Goal: Task Accomplishment & Management: Use online tool/utility

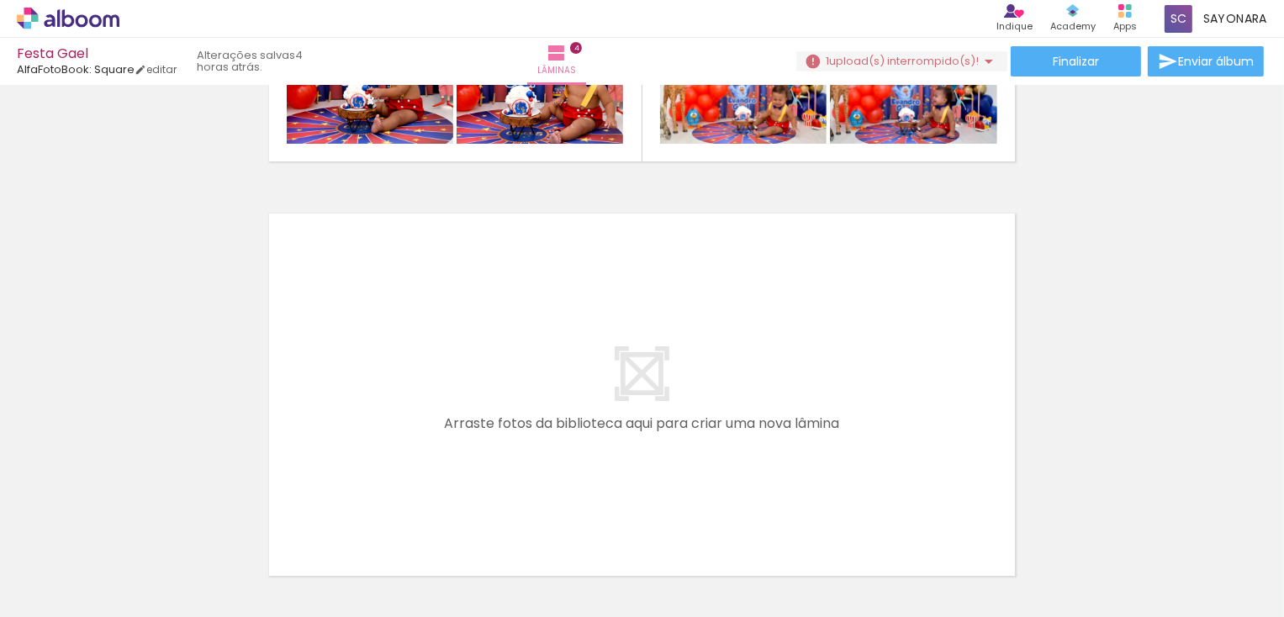
scroll to position [0, 2724]
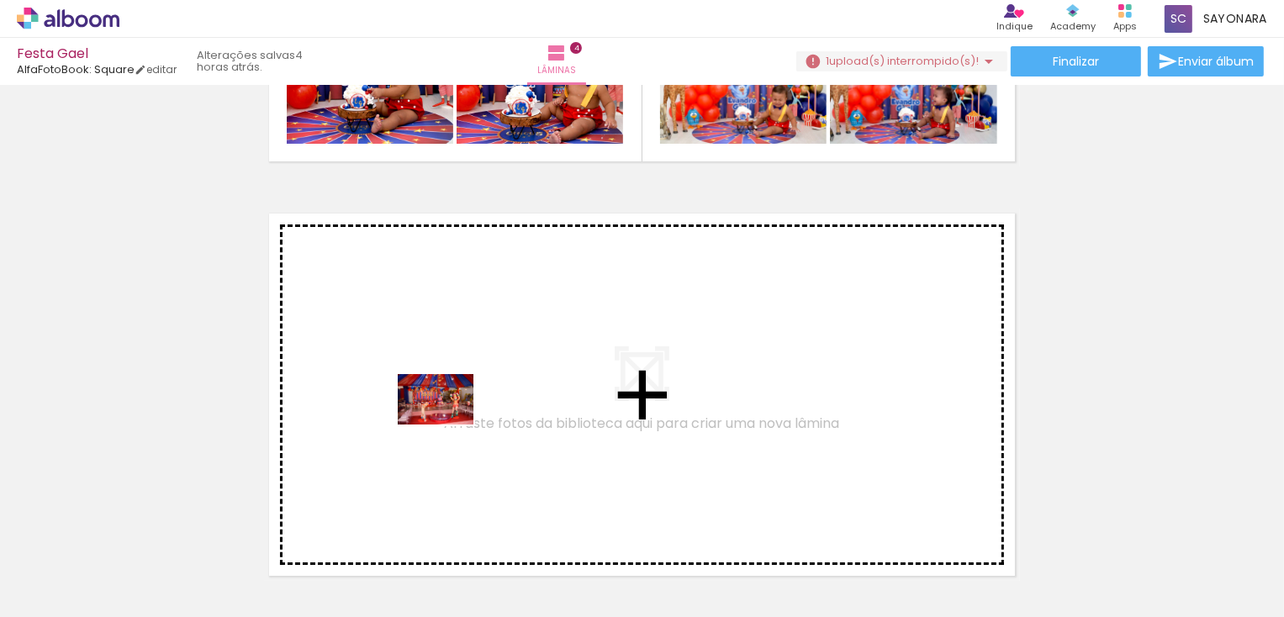
drag, startPoint x: 483, startPoint y: 566, endPoint x: 448, endPoint y: 425, distance: 145.6
click at [448, 425] on quentale-workspace at bounding box center [642, 308] width 1284 height 617
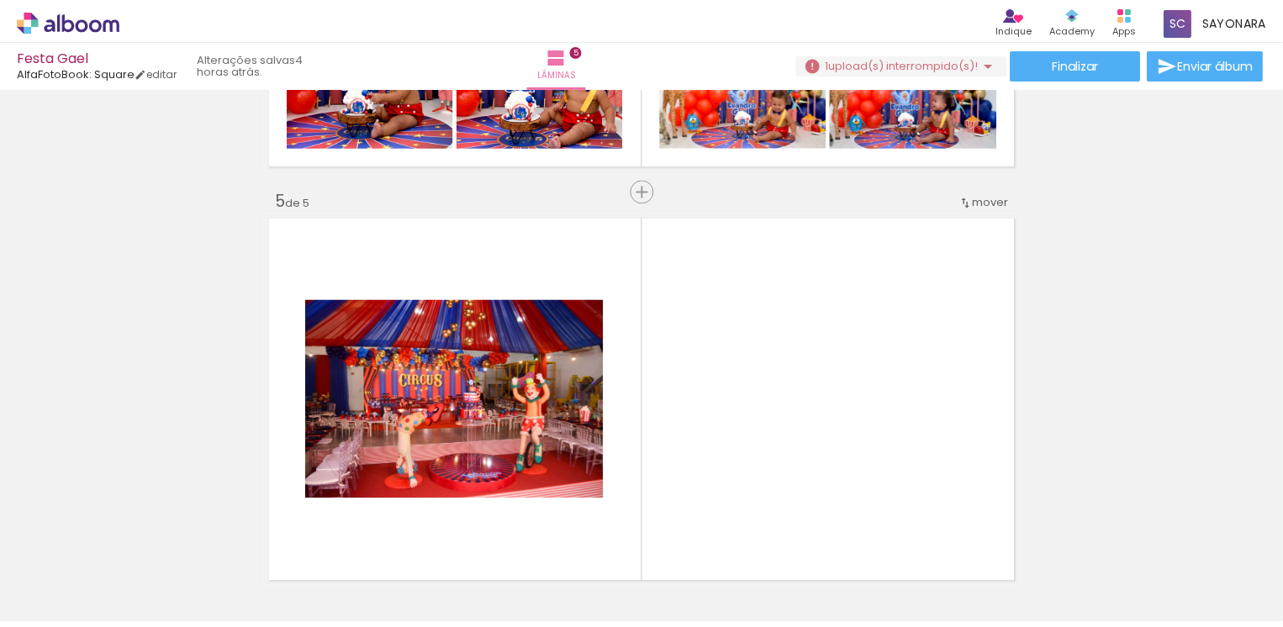
scroll to position [1679, 0]
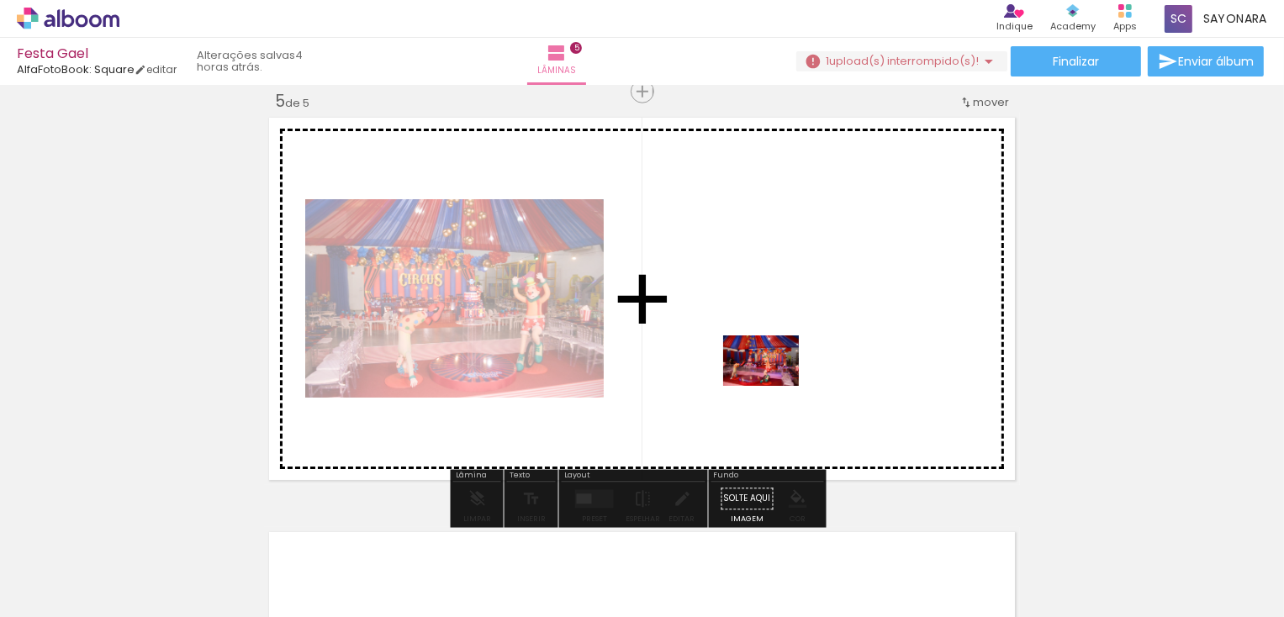
drag, startPoint x: 572, startPoint y: 562, endPoint x: 773, endPoint y: 386, distance: 266.9
click at [773, 386] on quentale-workspace at bounding box center [642, 308] width 1284 height 617
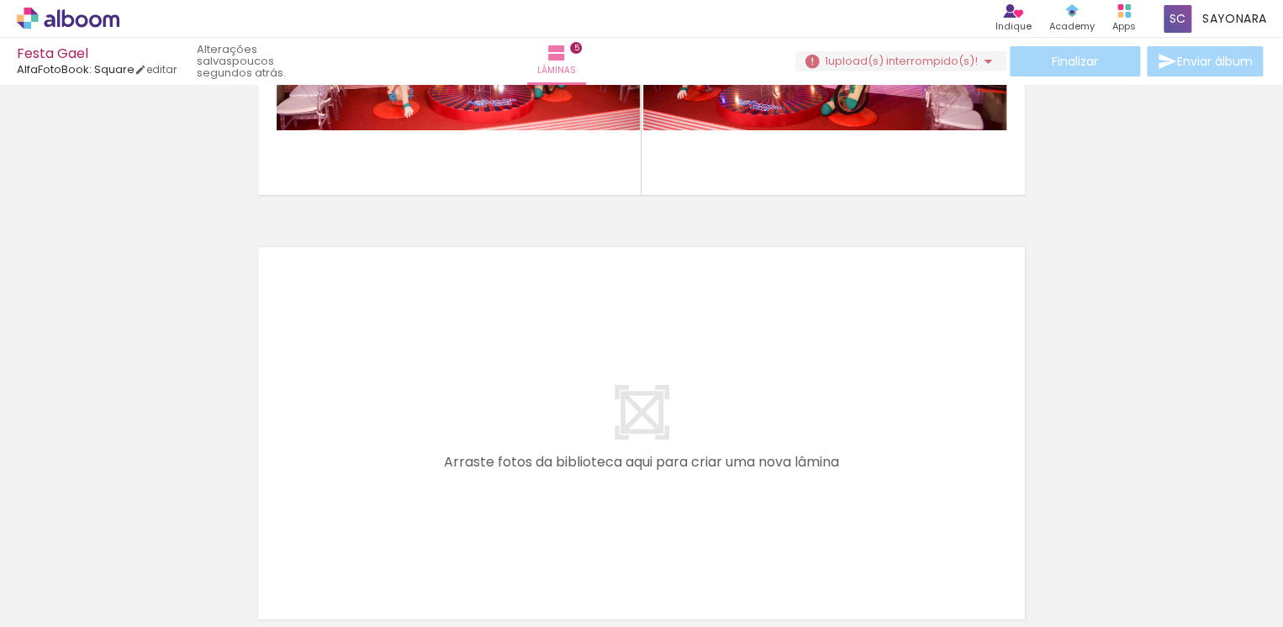
scroll to position [0, 4236]
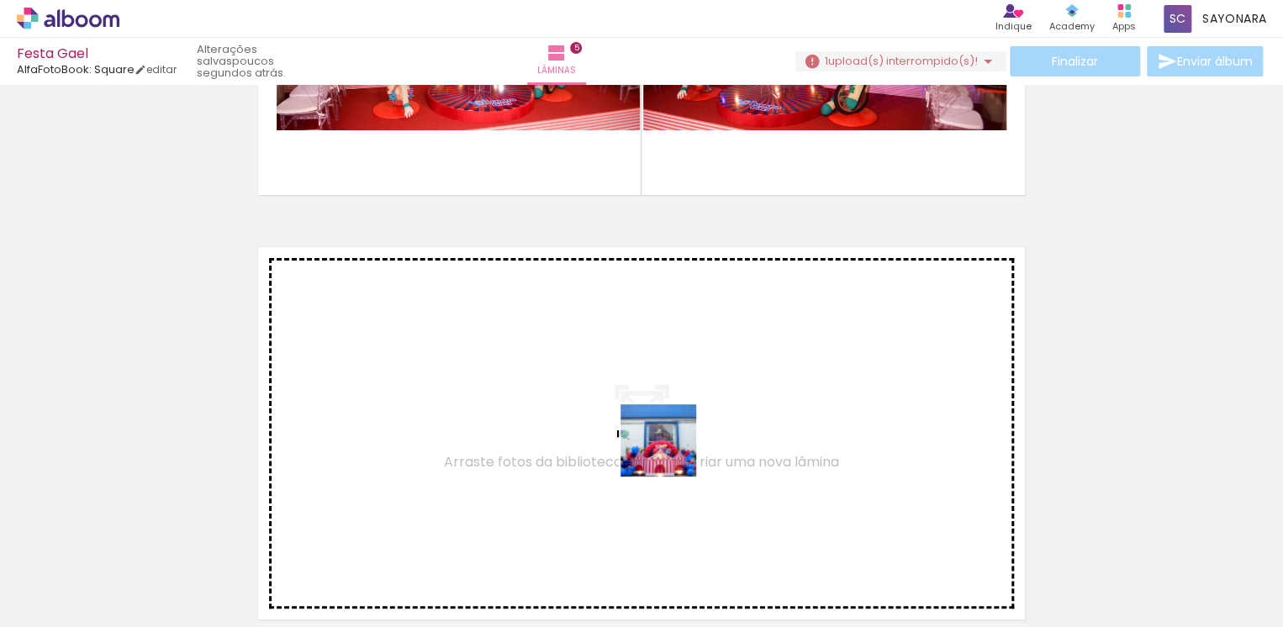
drag, startPoint x: 657, startPoint y: 583, endPoint x: 671, endPoint y: 455, distance: 128.6
click at [671, 455] on quentale-workspace at bounding box center [641, 313] width 1283 height 627
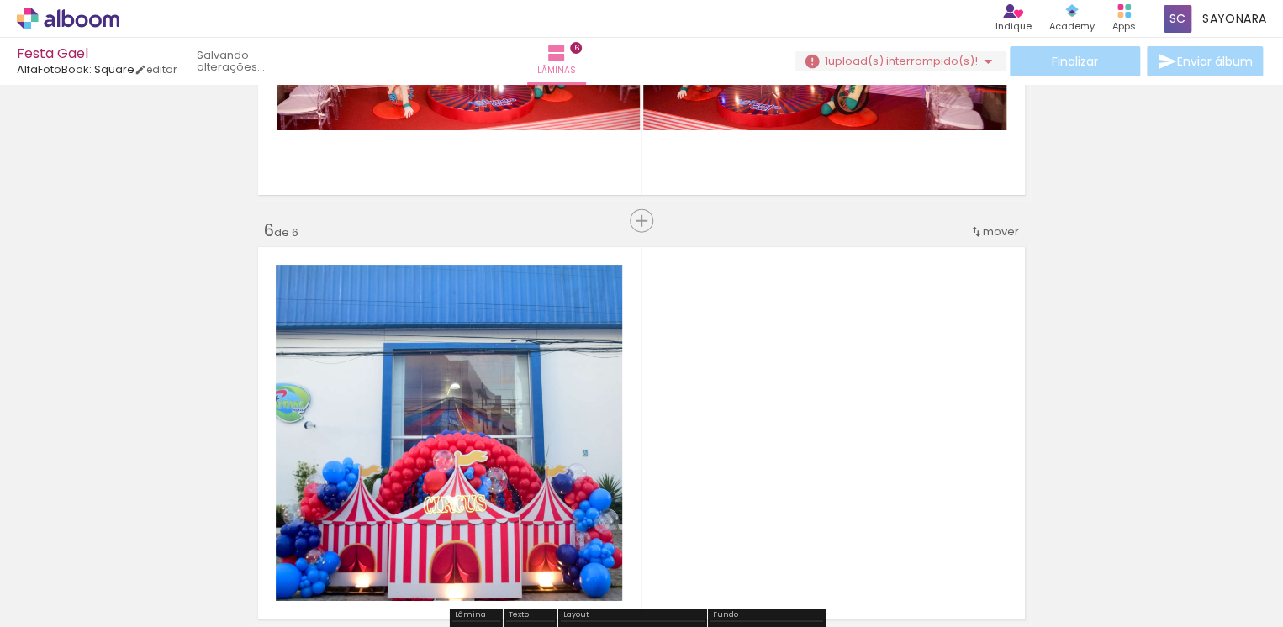
scroll to position [2144, 0]
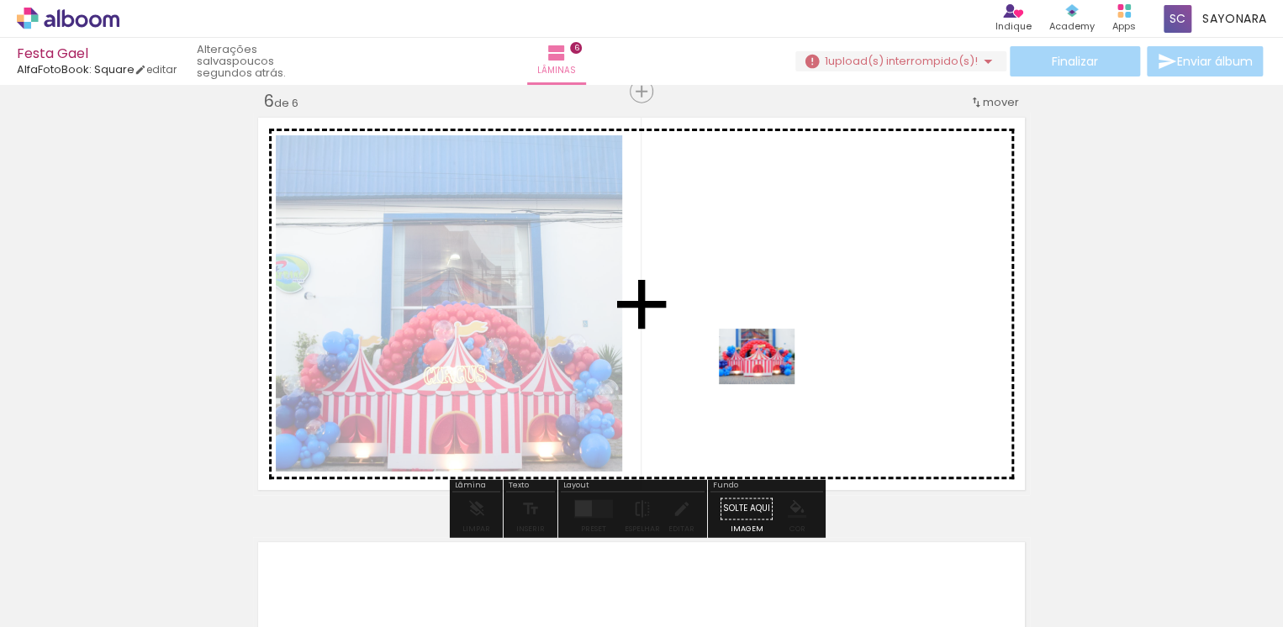
drag, startPoint x: 278, startPoint y: 574, endPoint x: 770, endPoint y: 377, distance: 529.7
click at [770, 377] on quentale-workspace at bounding box center [641, 313] width 1283 height 627
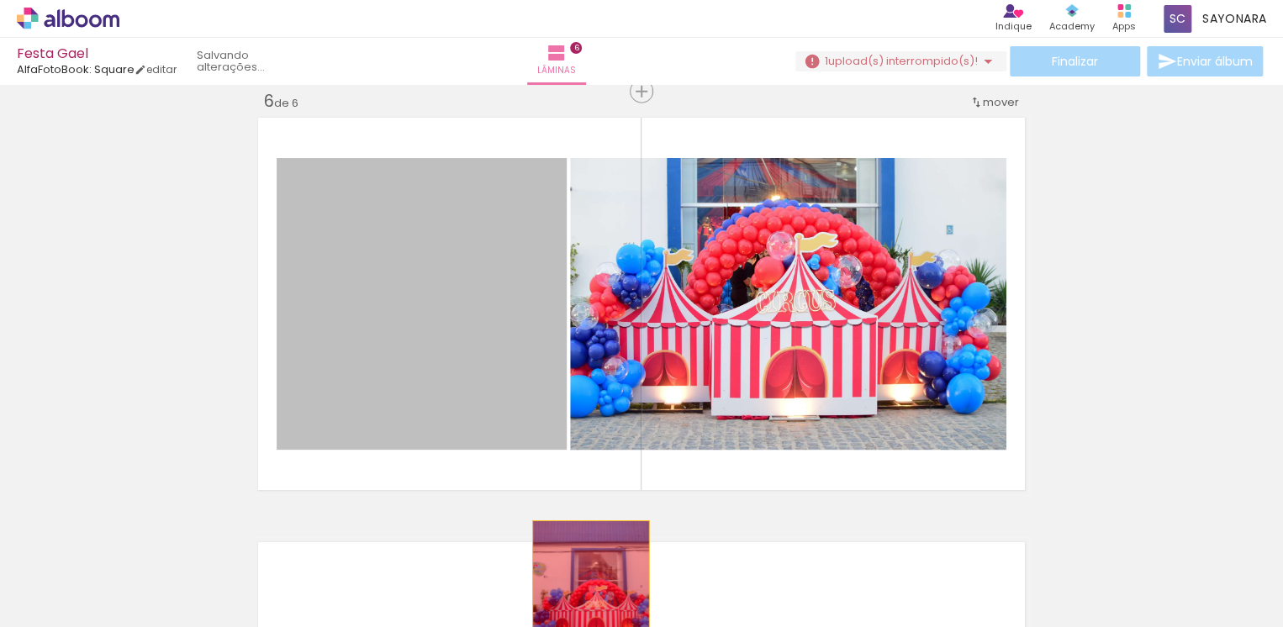
drag, startPoint x: 462, startPoint y: 307, endPoint x: 584, endPoint y: 579, distance: 298.4
click at [584, 579] on quentale-workspace at bounding box center [641, 313] width 1283 height 627
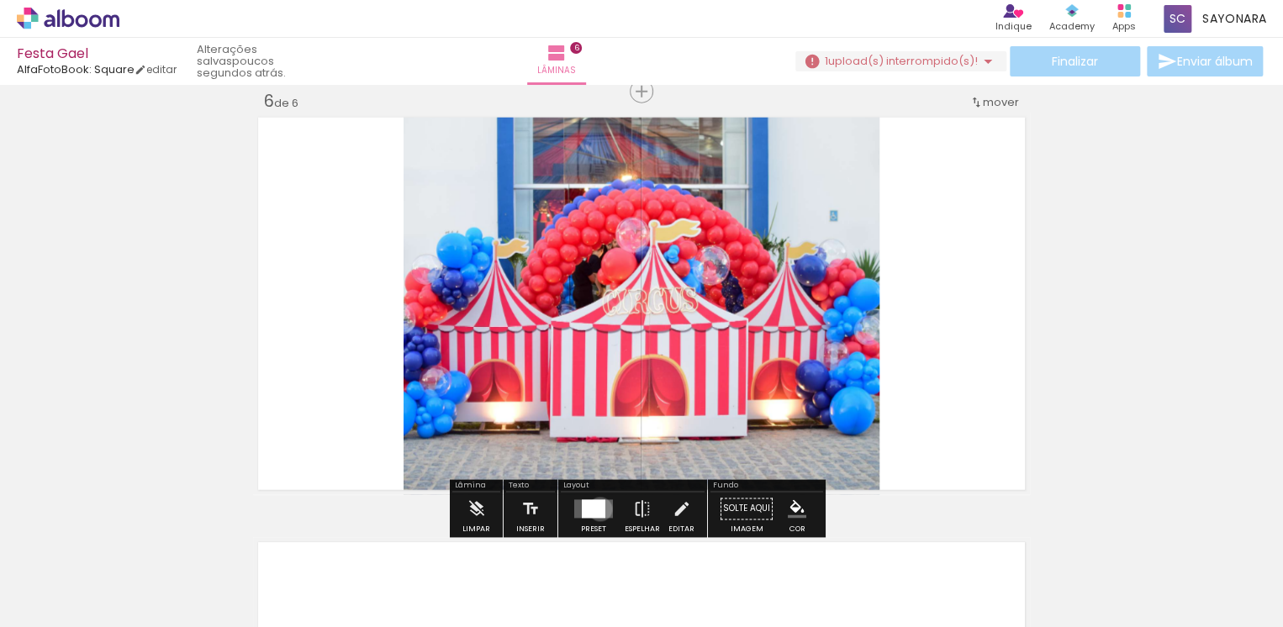
click at [596, 509] on div at bounding box center [594, 509] width 24 height 18
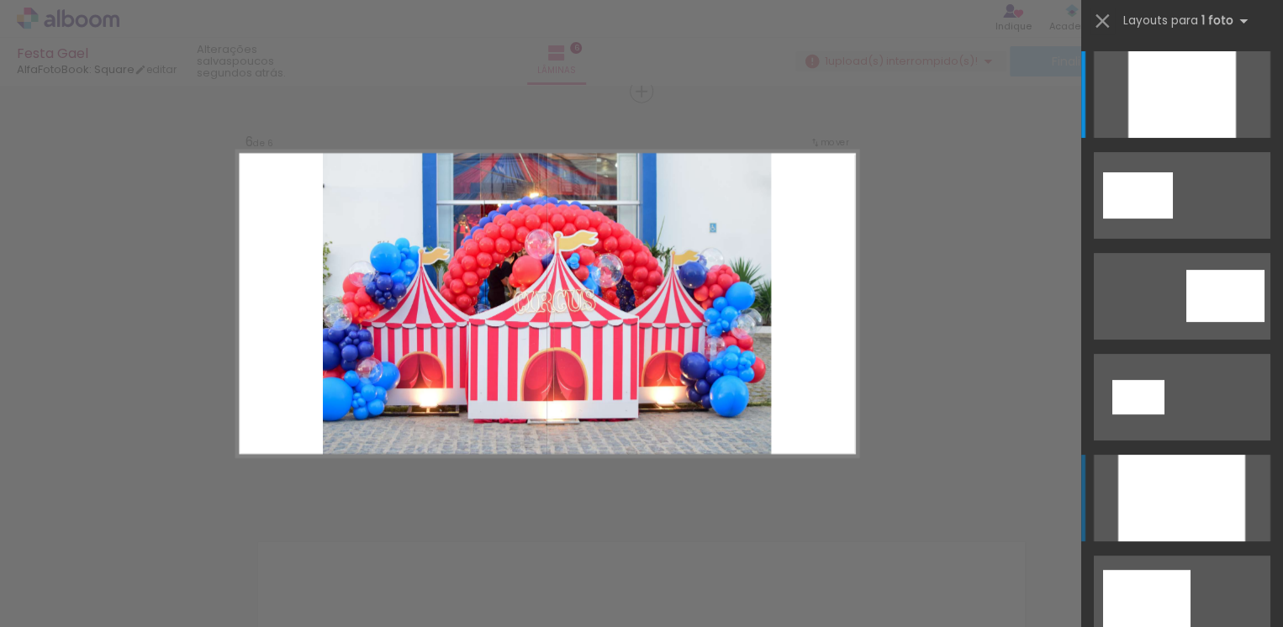
click at [1153, 505] on div at bounding box center [1181, 498] width 127 height 87
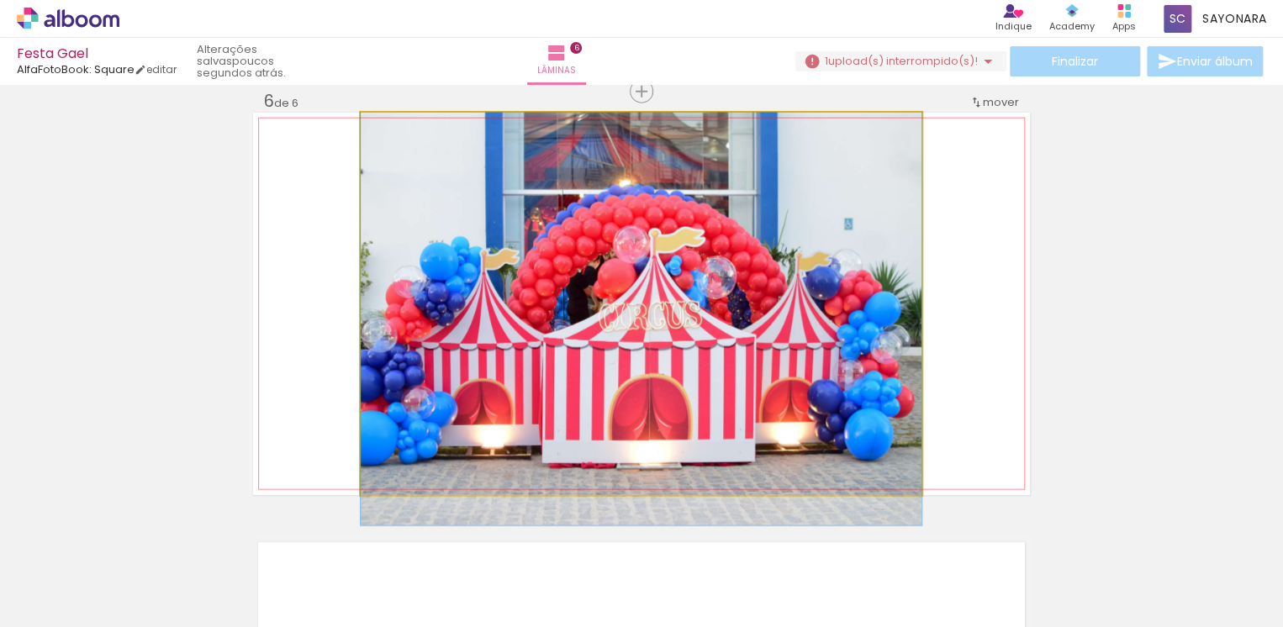
drag, startPoint x: 737, startPoint y: 244, endPoint x: 727, endPoint y: 290, distance: 47.3
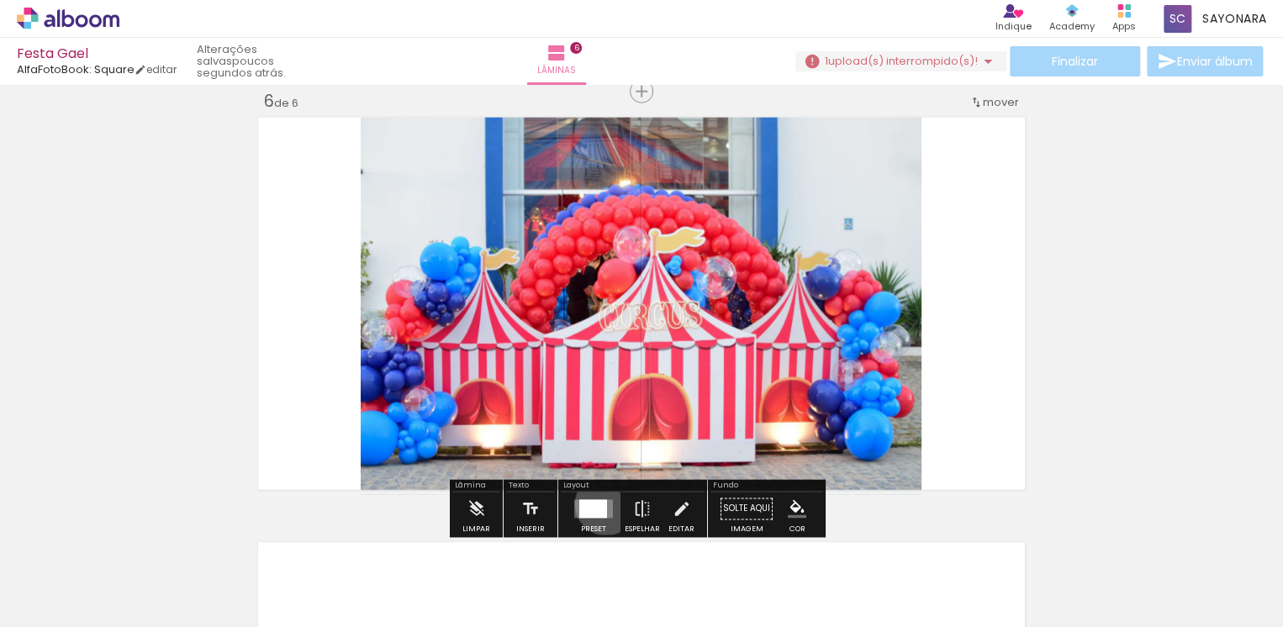
drag, startPoint x: 601, startPoint y: 504, endPoint x: 1100, endPoint y: 369, distance: 516.3
click at [599, 504] on div at bounding box center [593, 509] width 28 height 18
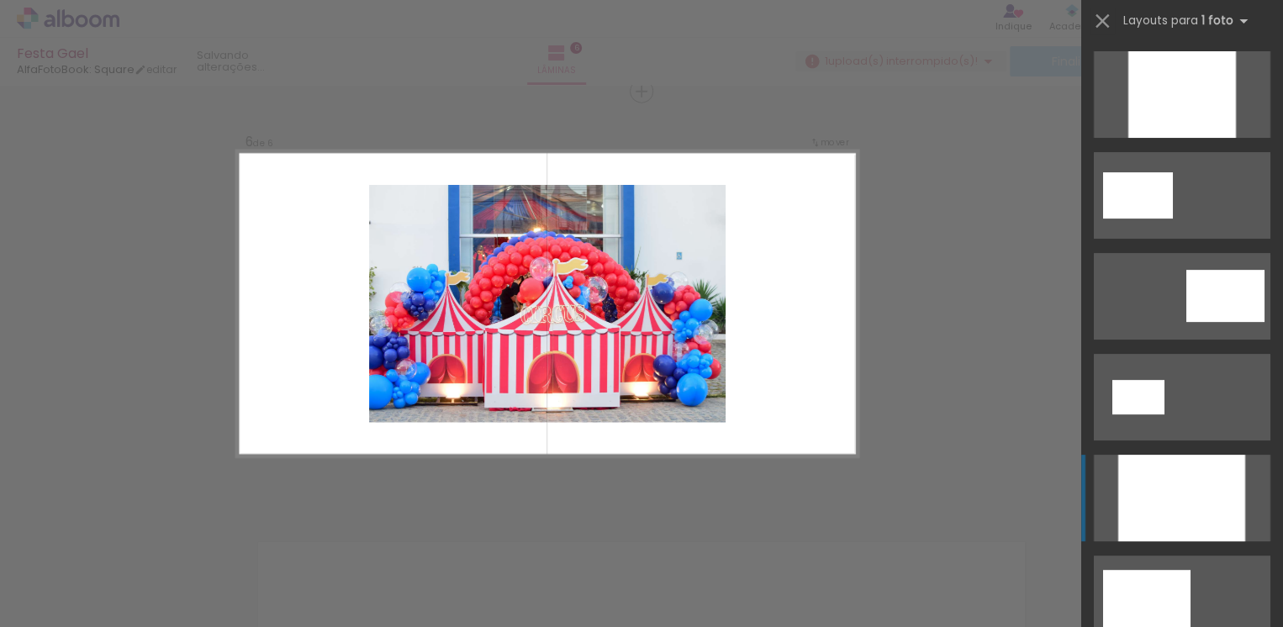
scroll to position [404, 0]
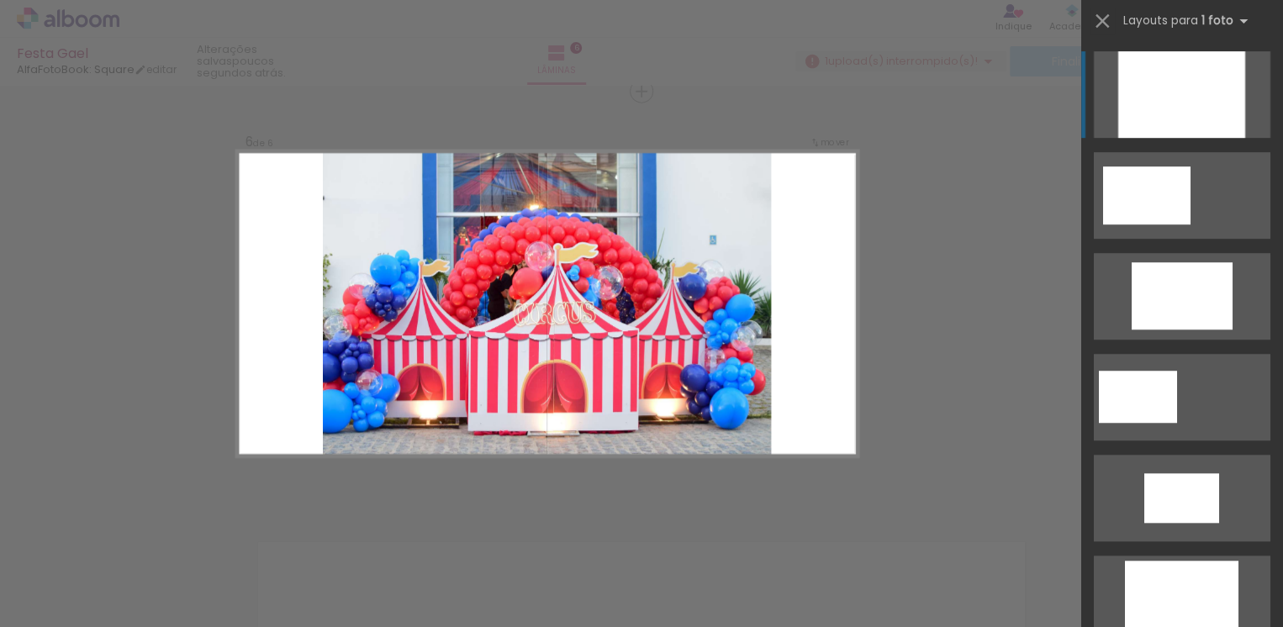
click at [1221, 89] on div at bounding box center [1181, 94] width 127 height 87
click at [1201, 90] on div at bounding box center [1181, 94] width 127 height 87
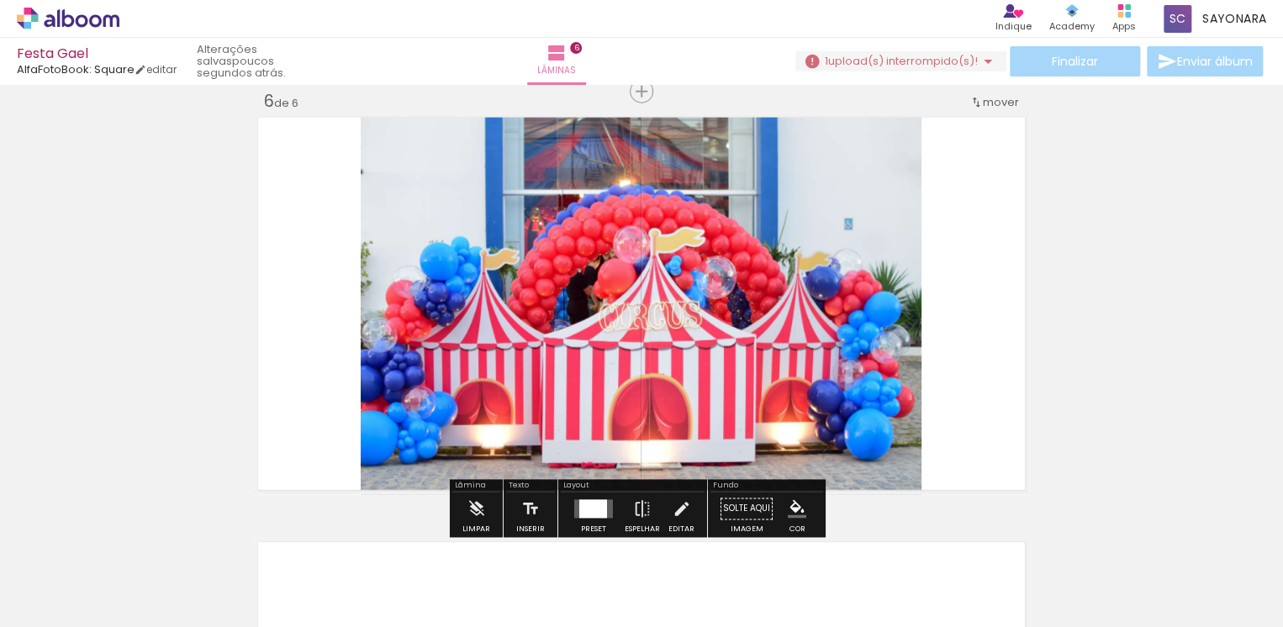
click at [593, 511] on div at bounding box center [593, 509] width 28 height 18
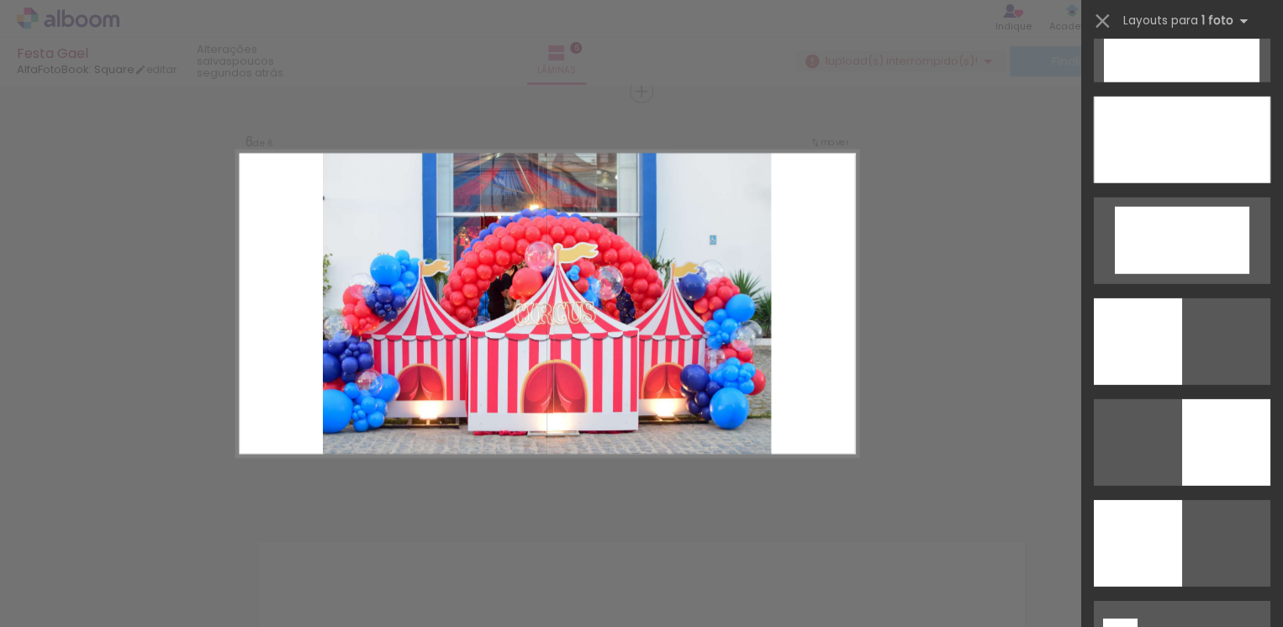
scroll to position [2146, 0]
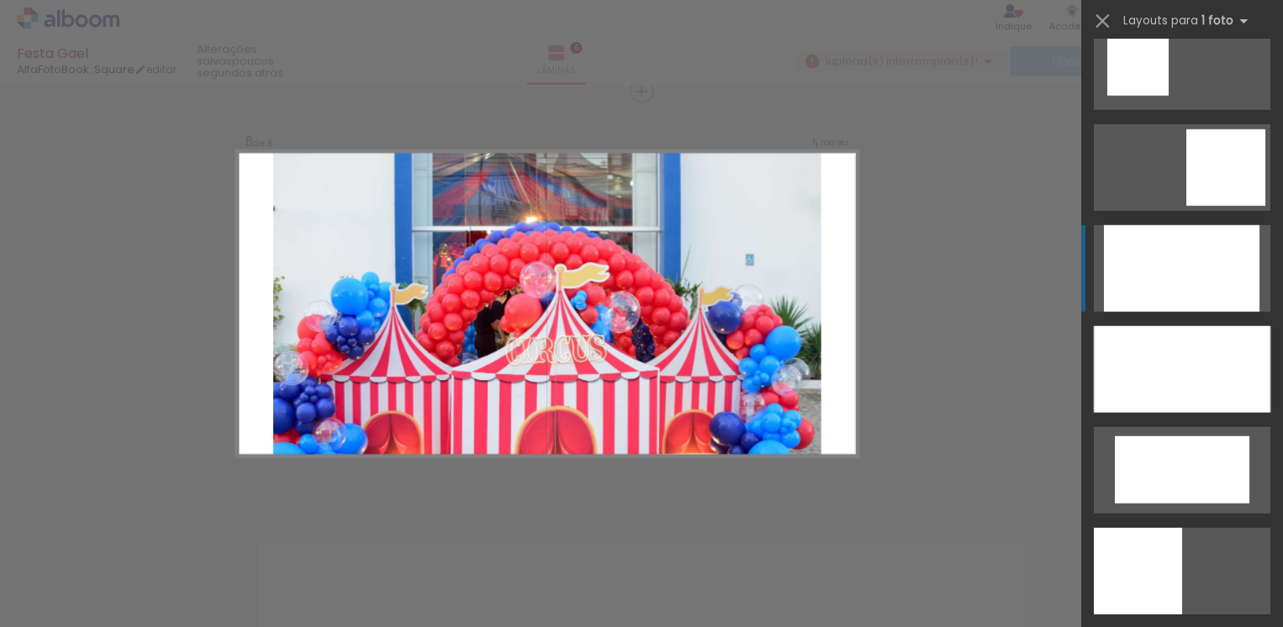
click at [1213, 292] on div at bounding box center [1182, 268] width 156 height 87
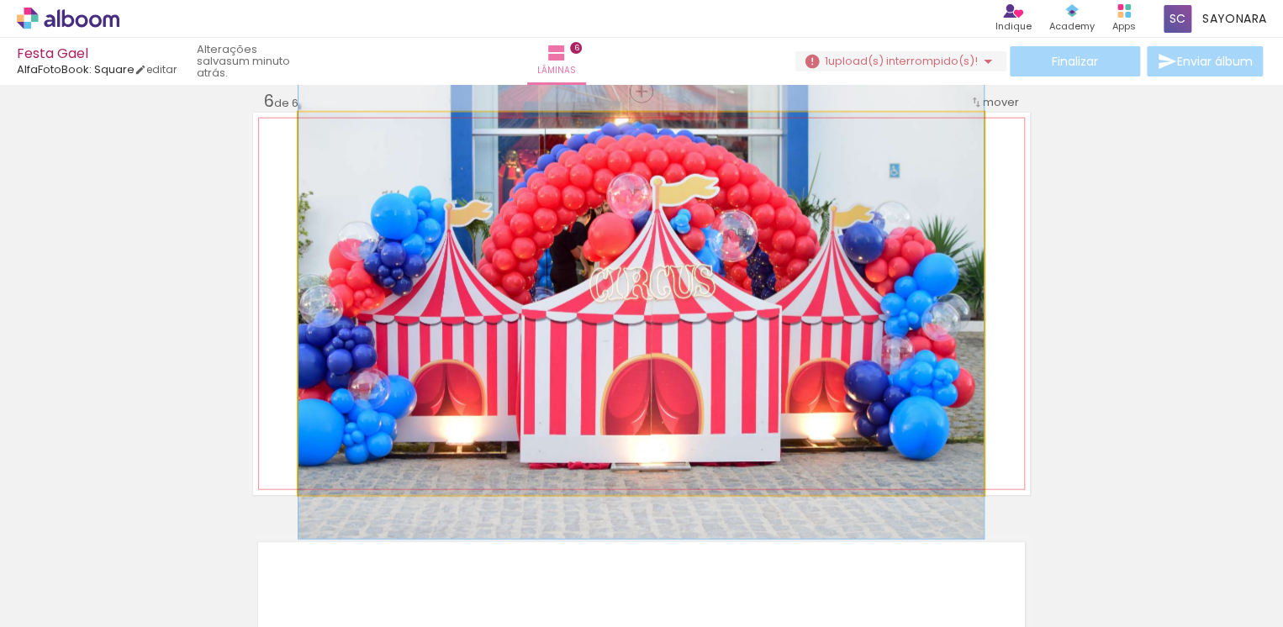
drag, startPoint x: 774, startPoint y: 308, endPoint x: 778, endPoint y: 230, distance: 78.3
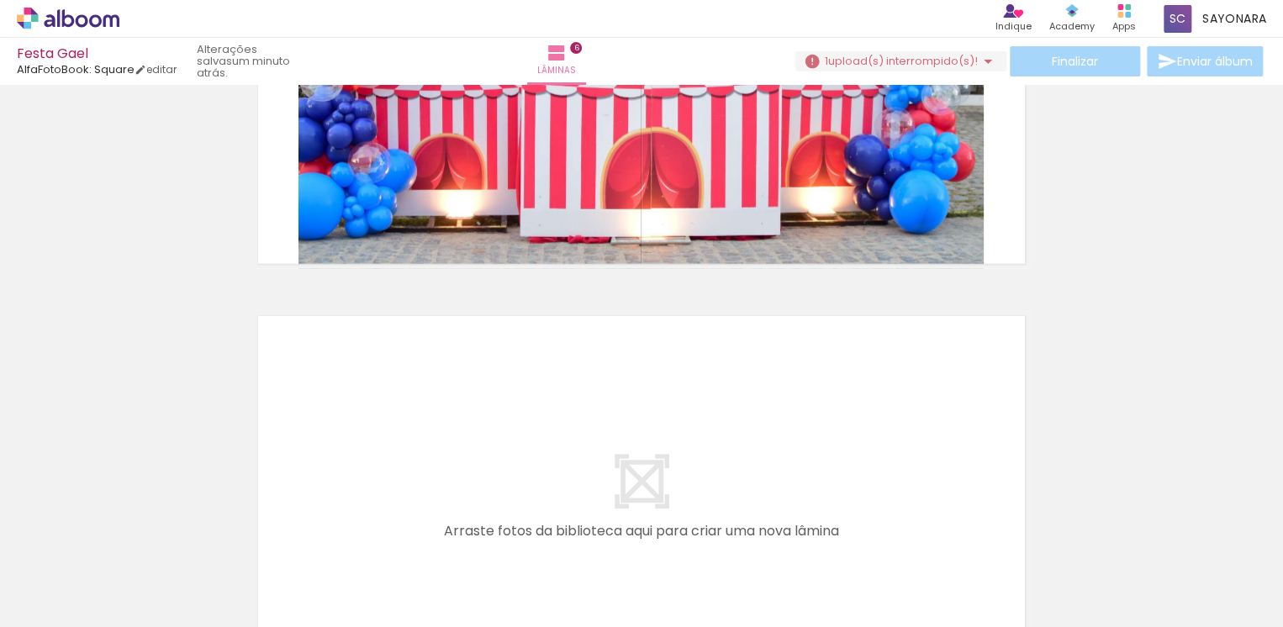
scroll to position [0, 5199]
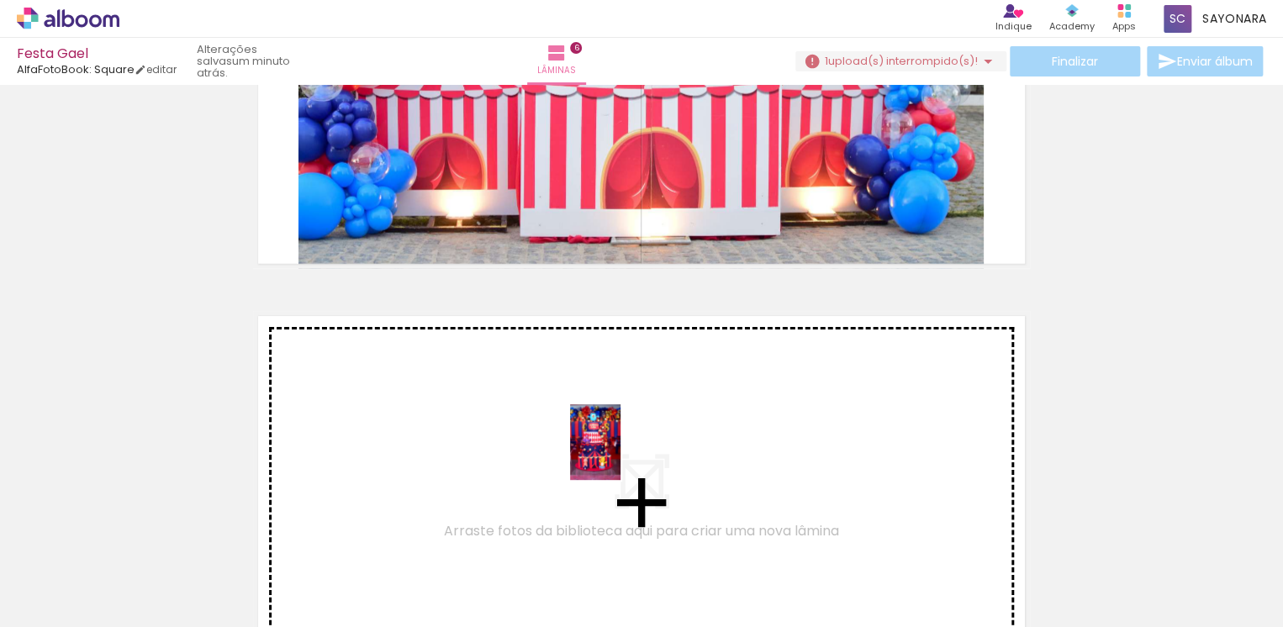
drag, startPoint x: 915, startPoint y: 581, endPoint x: 620, endPoint y: 455, distance: 320.1
click at [620, 455] on quentale-workspace at bounding box center [641, 313] width 1283 height 627
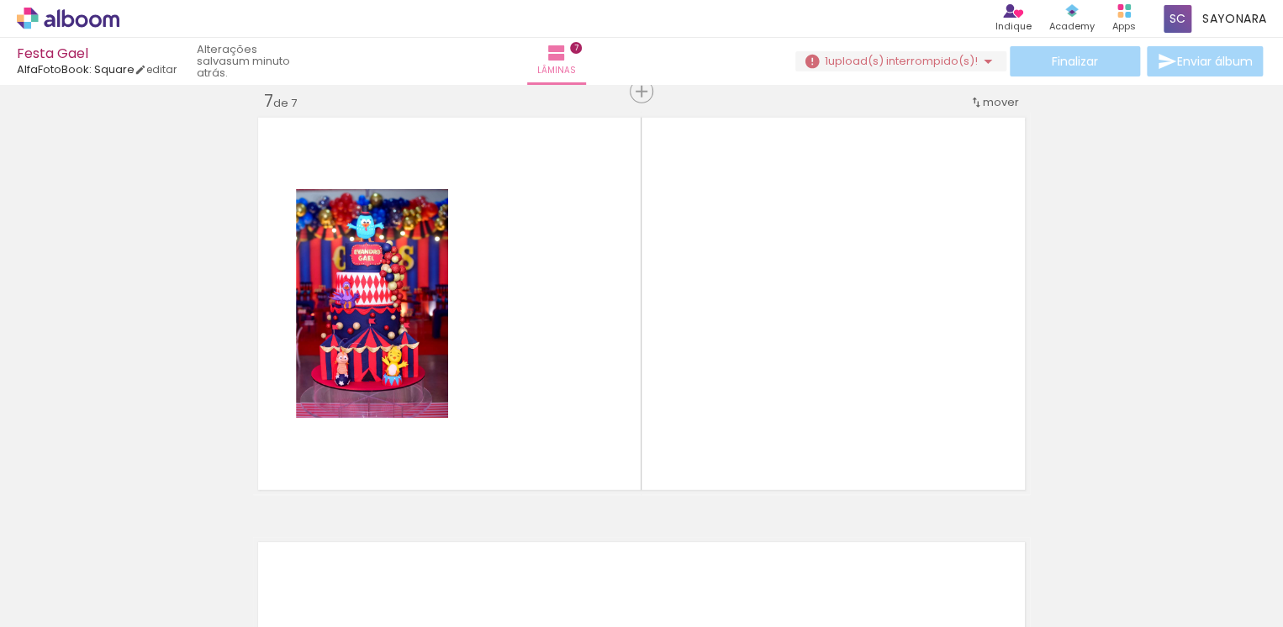
scroll to position [0, 6227]
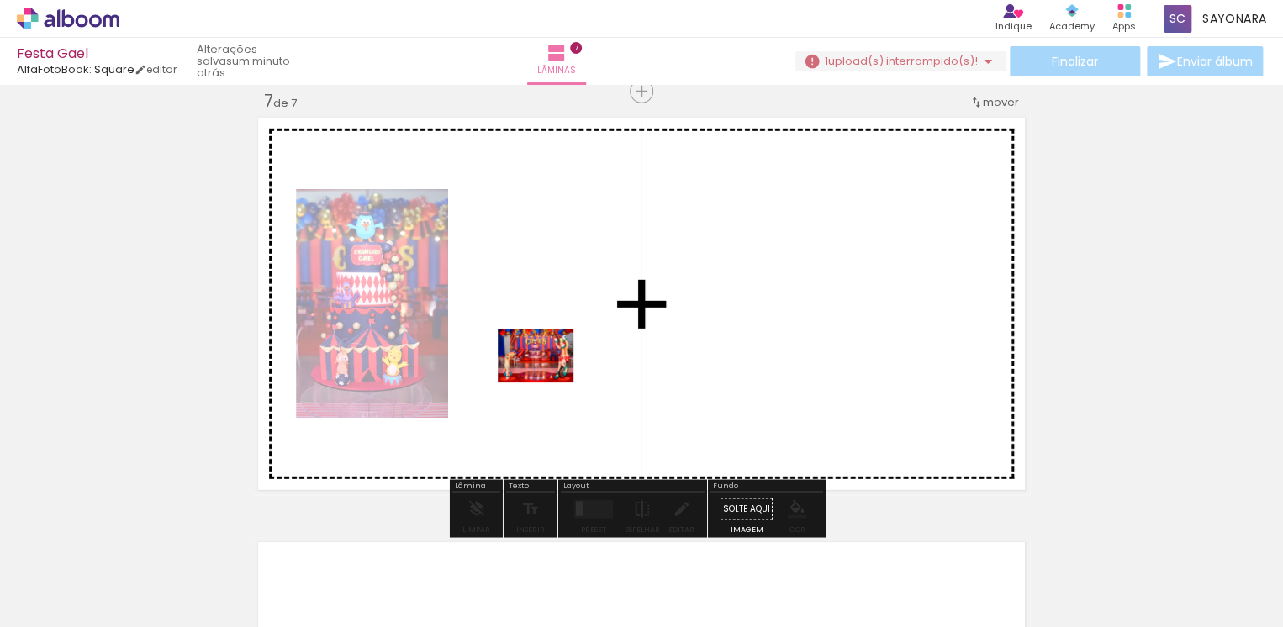
drag, startPoint x: 936, startPoint y: 579, endPoint x: 548, endPoint y: 377, distance: 437.7
click at [548, 377] on quentale-workspace at bounding box center [641, 313] width 1283 height 627
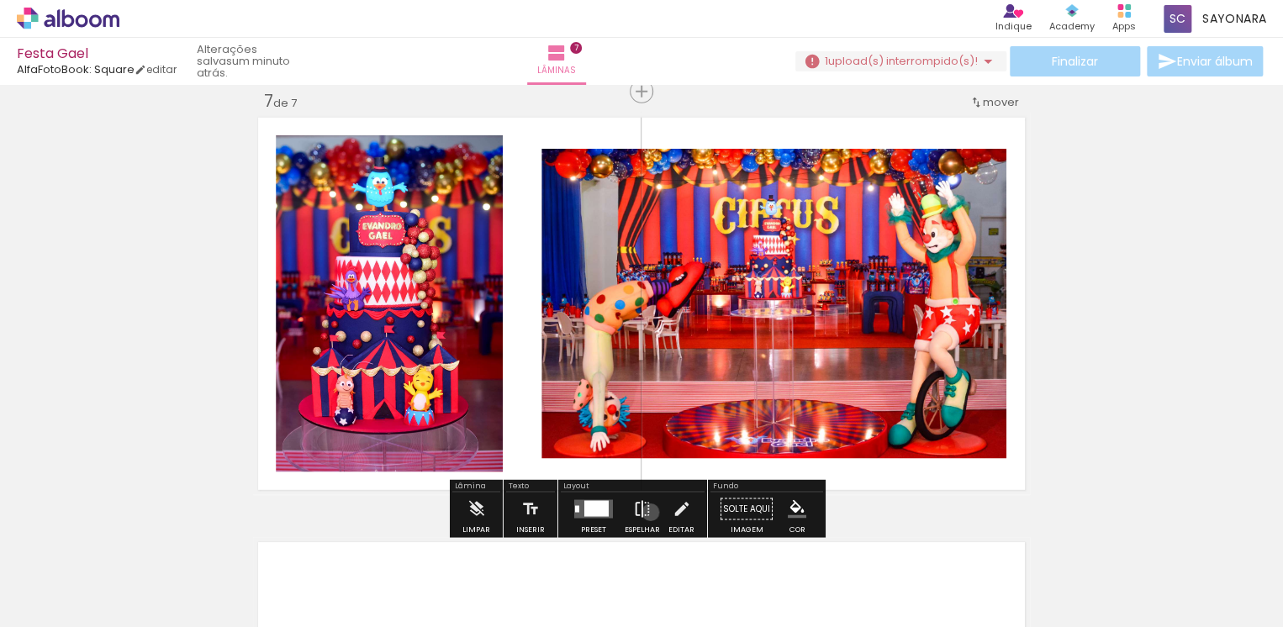
click at [646, 512] on iron-icon at bounding box center [642, 510] width 18 height 34
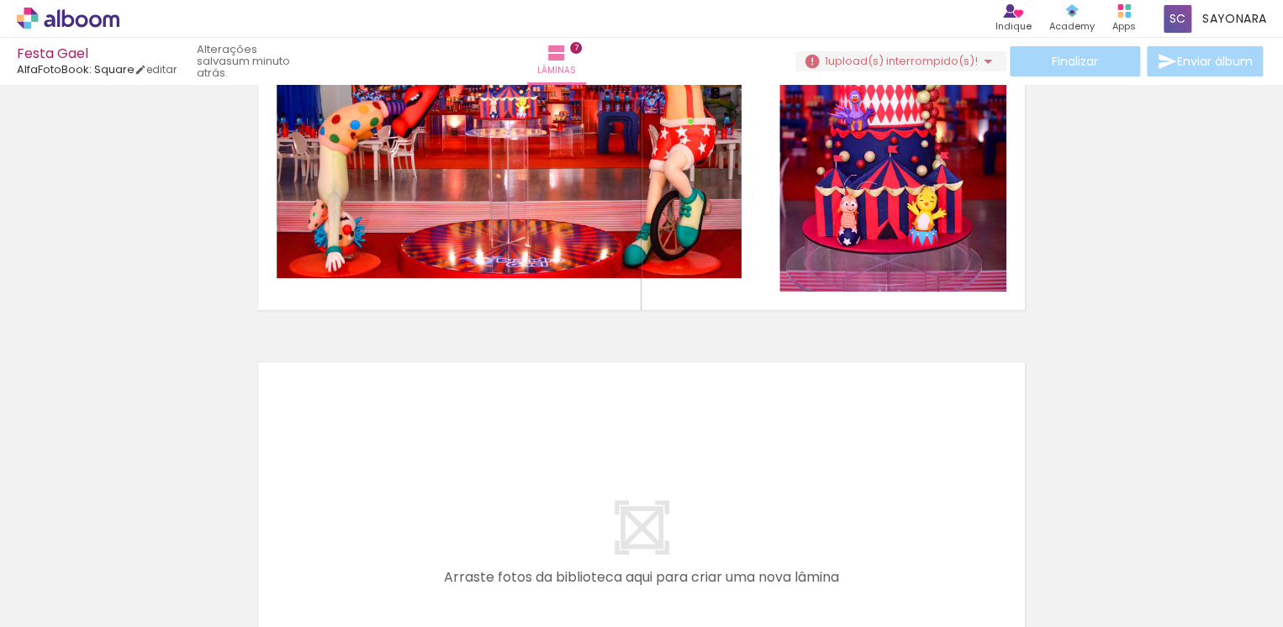
scroll to position [2791, 0]
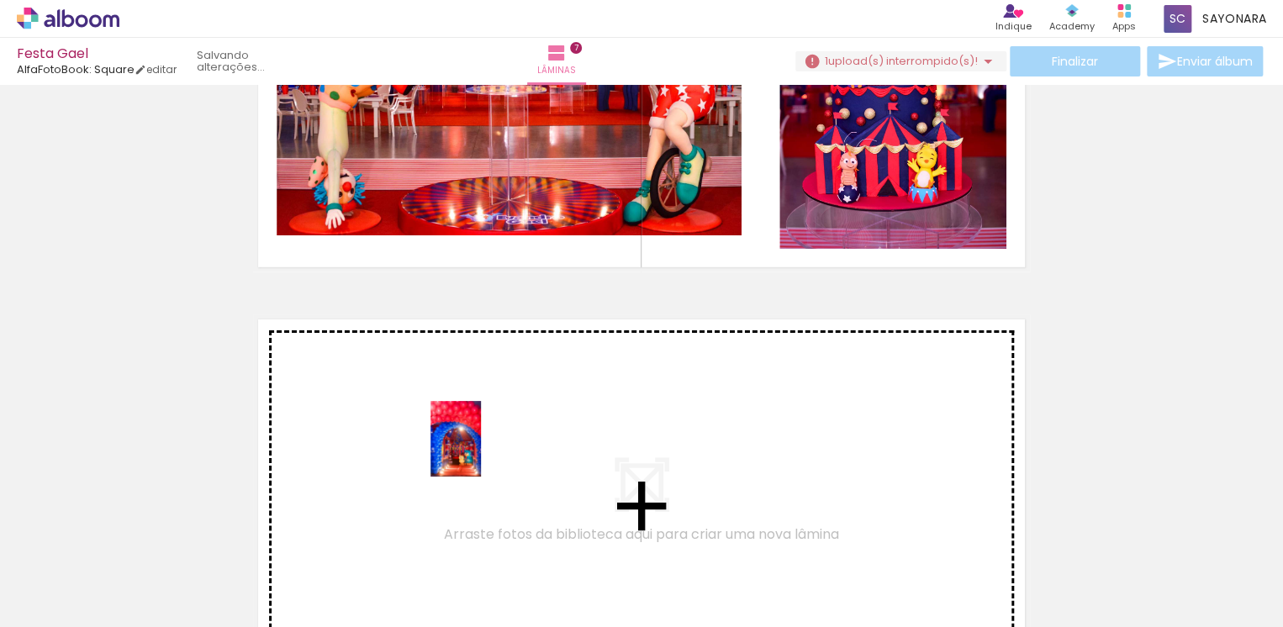
drag, startPoint x: 636, startPoint y: 589, endPoint x: 479, endPoint y: 440, distance: 216.4
click at [479, 440] on quentale-workspace at bounding box center [641, 313] width 1283 height 627
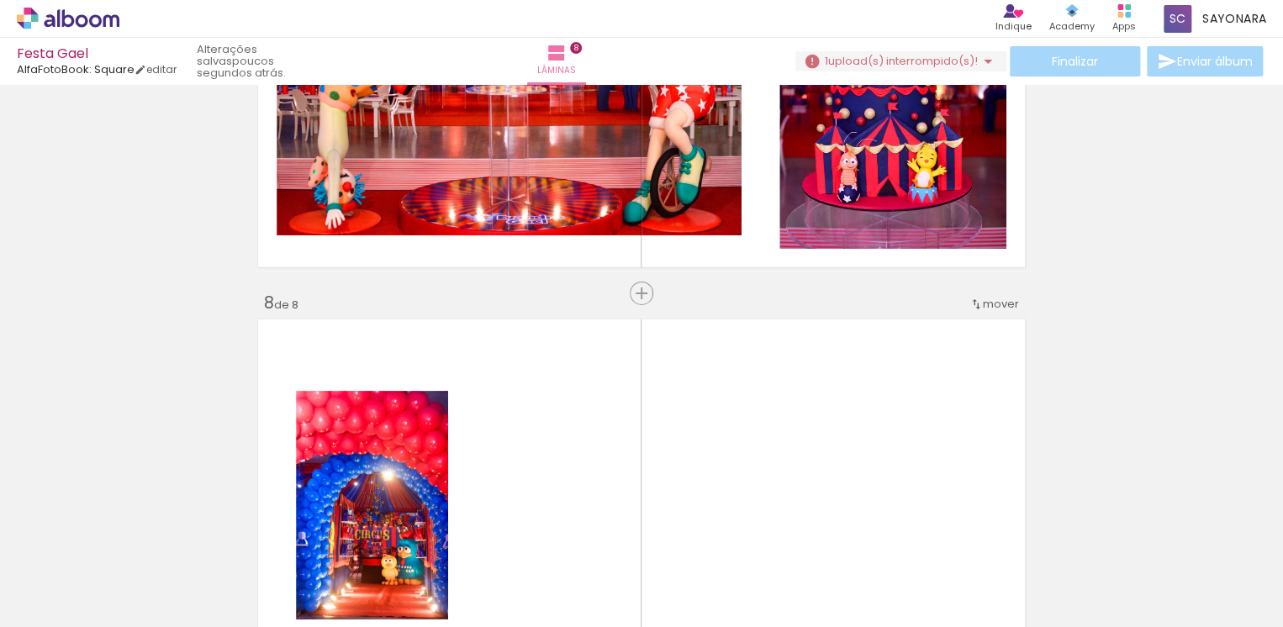
scroll to position [2993, 0]
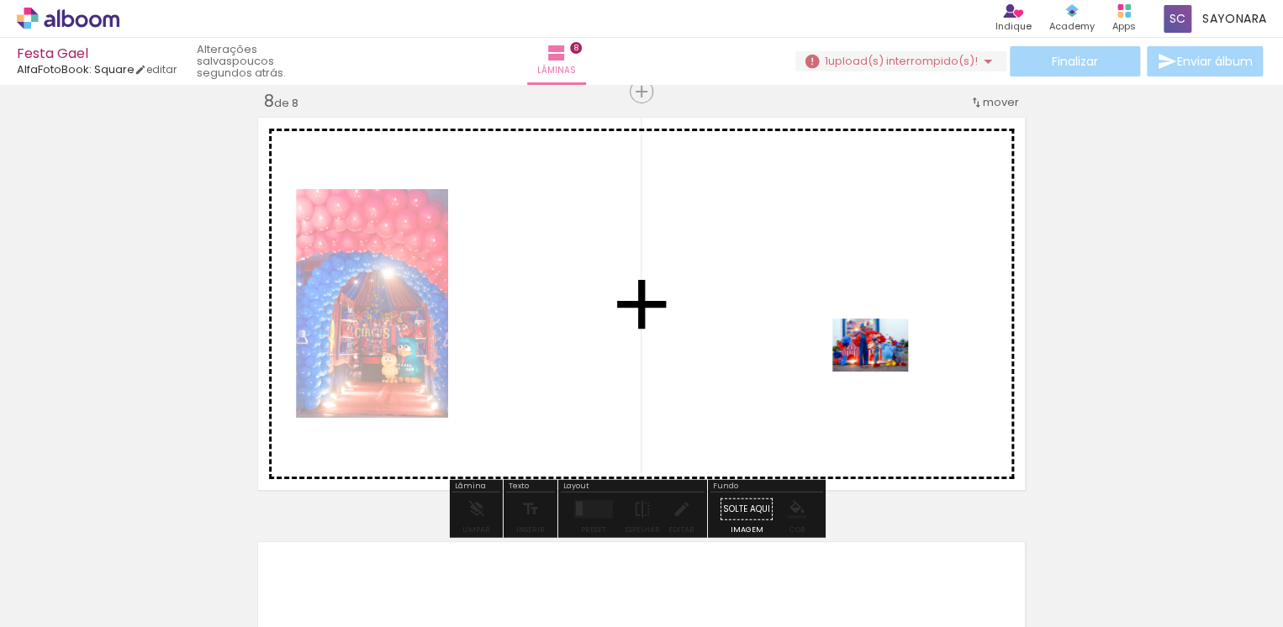
drag, startPoint x: 1000, startPoint y: 585, endPoint x: 861, endPoint y: 357, distance: 267.2
click at [861, 357] on quentale-workspace at bounding box center [641, 313] width 1283 height 627
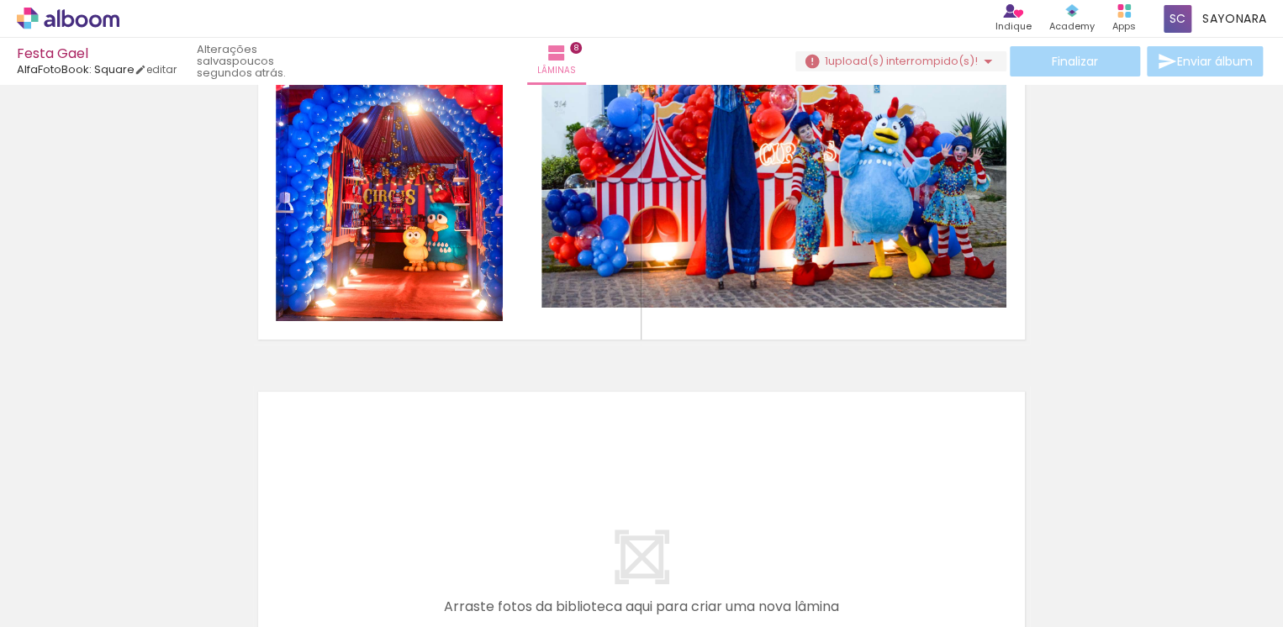
scroll to position [2991, 0]
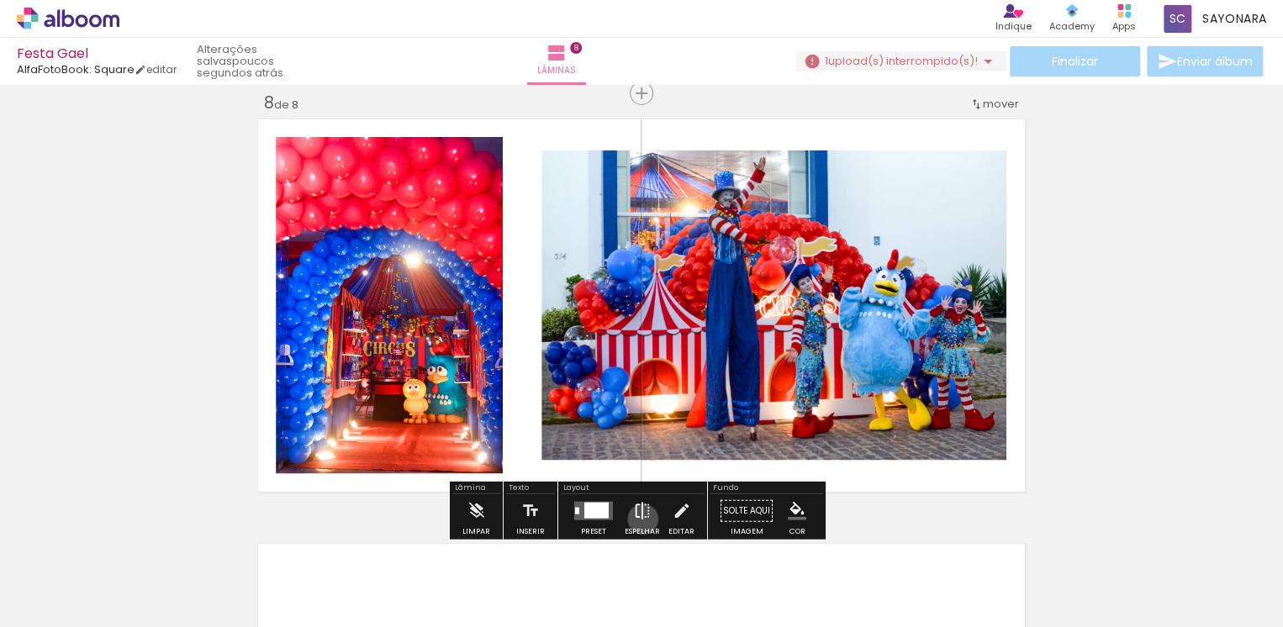
click at [639, 519] on iron-icon at bounding box center [642, 511] width 18 height 34
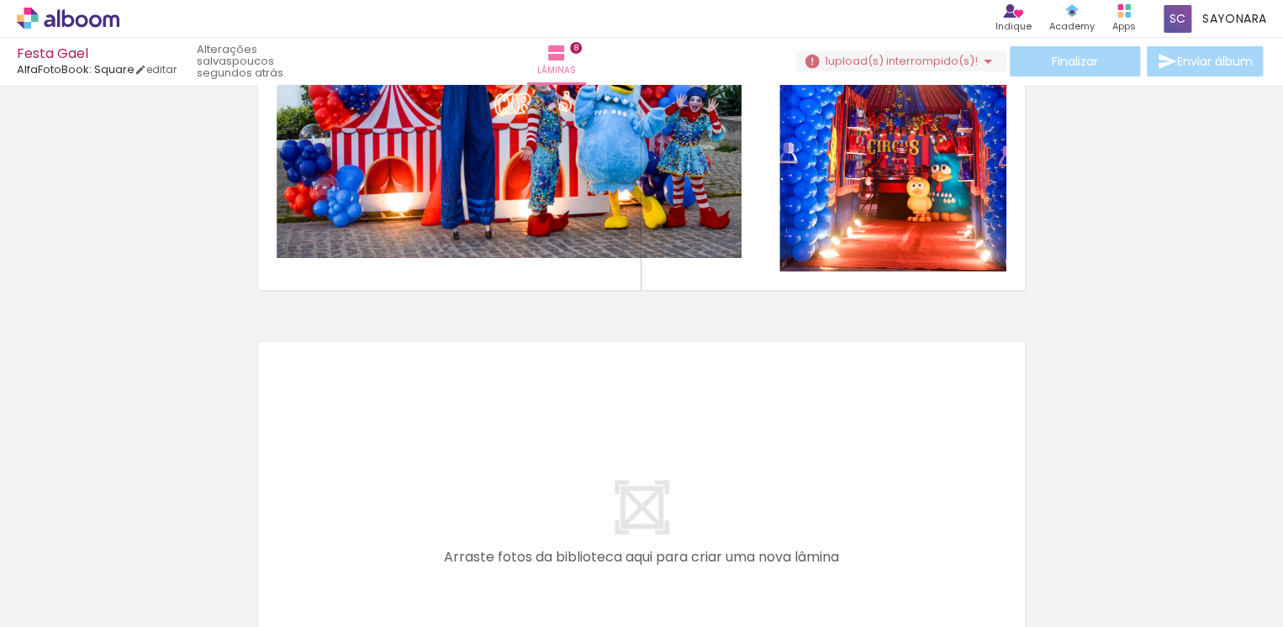
scroll to position [0, 2630]
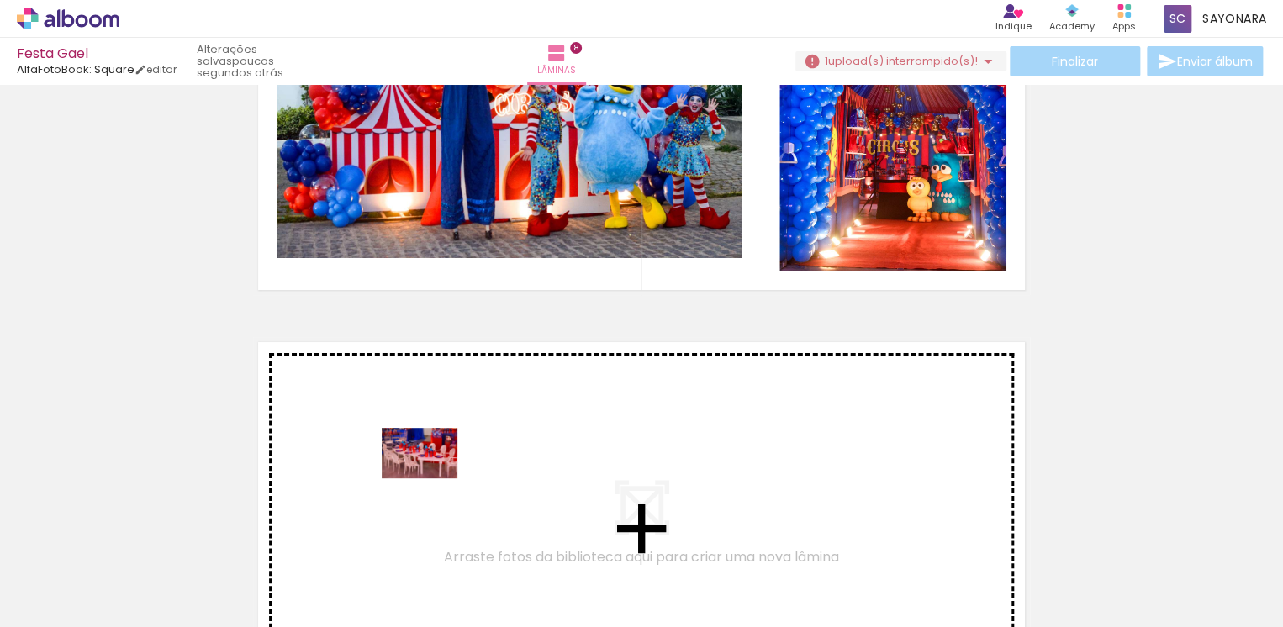
drag, startPoint x: 481, startPoint y: 575, endPoint x: 432, endPoint y: 478, distance: 108.3
click at [432, 478] on quentale-workspace at bounding box center [641, 313] width 1283 height 627
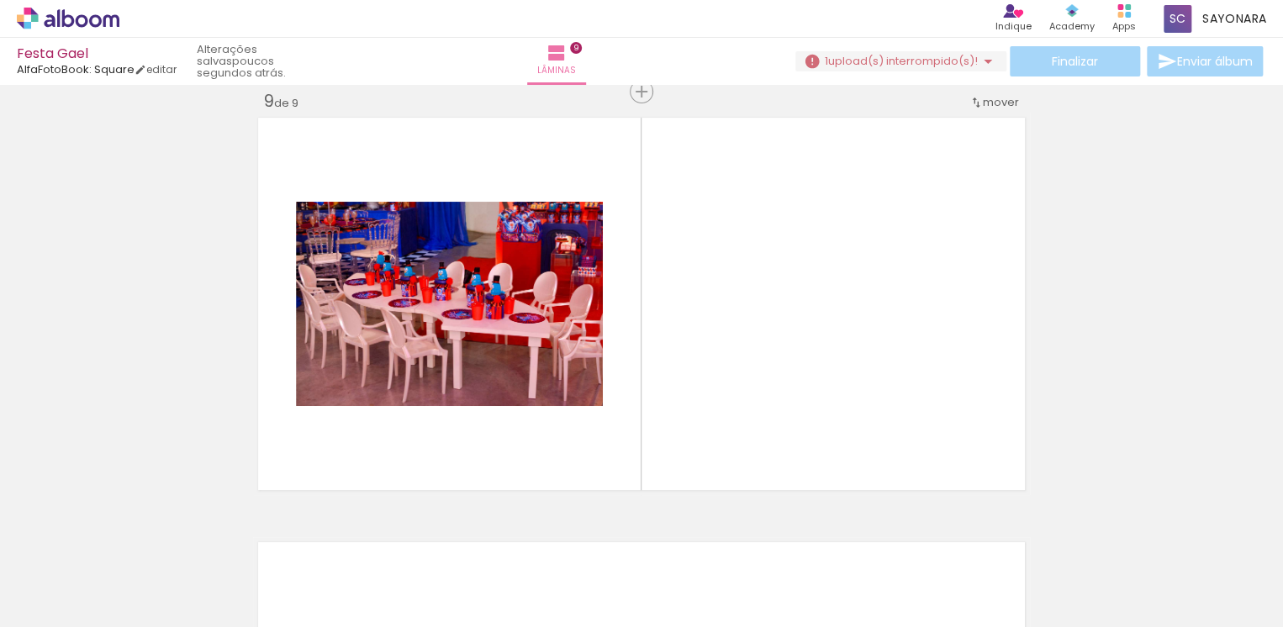
scroll to position [0, 4950]
click at [787, 584] on div at bounding box center [773, 570] width 83 height 55
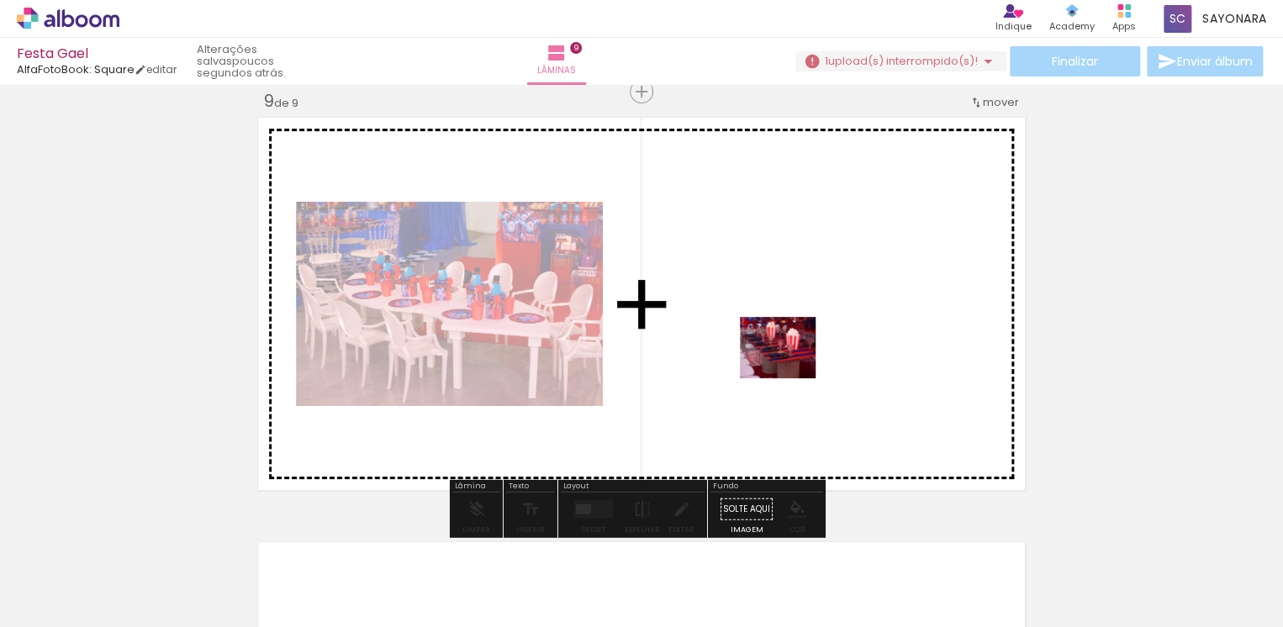
drag, startPoint x: 869, startPoint y: 588, endPoint x: 790, endPoint y: 367, distance: 234.0
click at [790, 367] on quentale-workspace at bounding box center [641, 313] width 1283 height 627
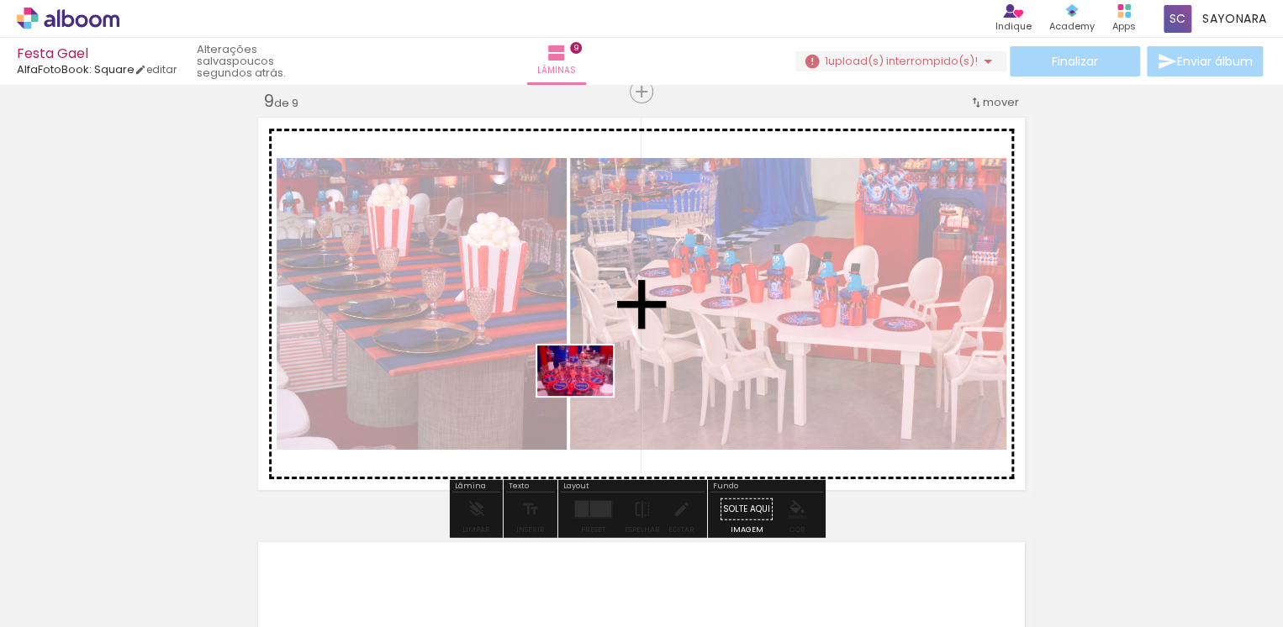
drag, startPoint x: 602, startPoint y: 576, endPoint x: 588, endPoint y: 393, distance: 183.0
click at [588, 393] on quentale-workspace at bounding box center [641, 313] width 1283 height 627
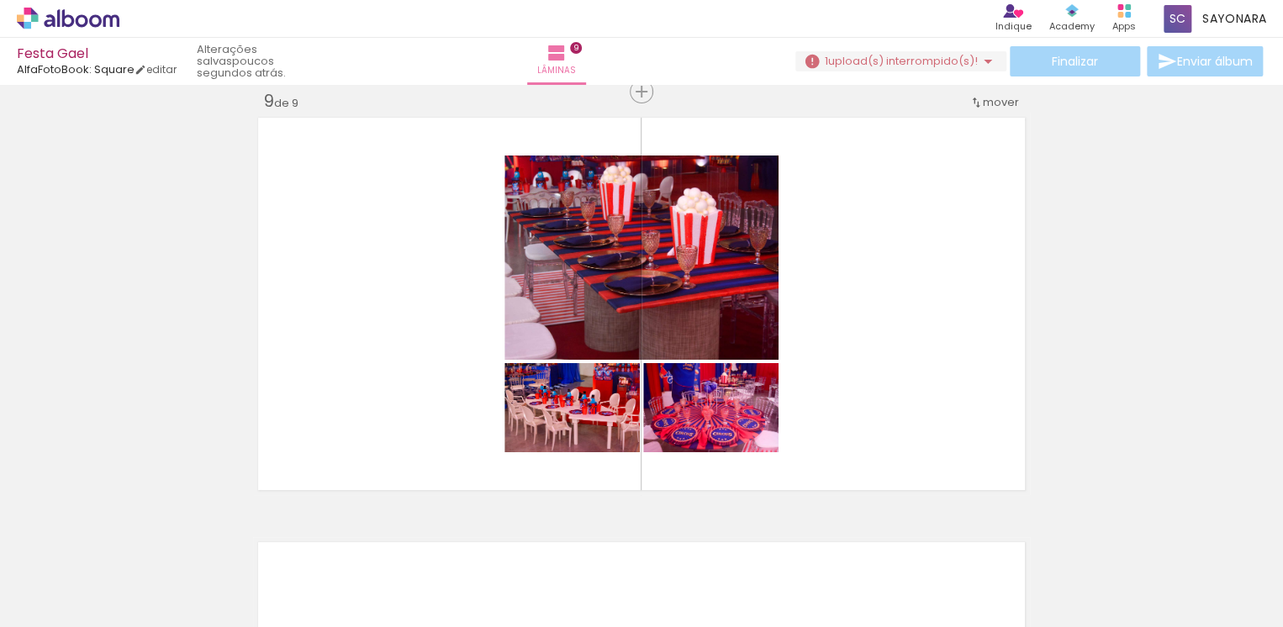
scroll to position [0, 5759]
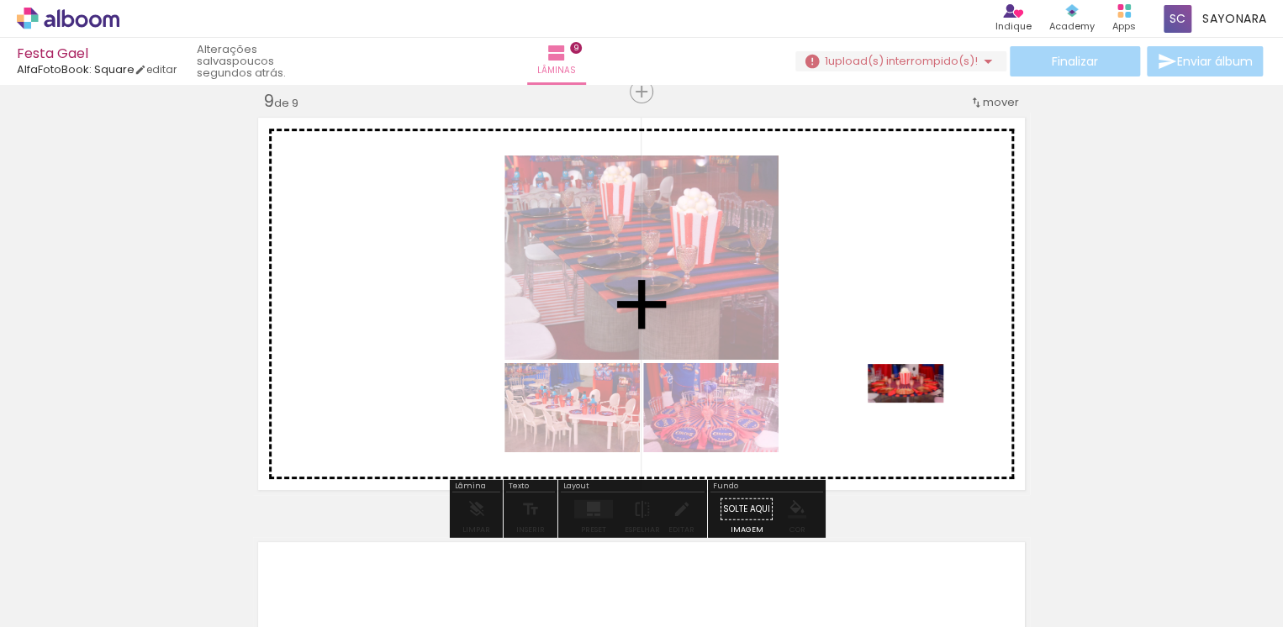
drag, startPoint x: 1017, startPoint y: 583, endPoint x: 918, endPoint y: 414, distance: 195.2
click at [918, 414] on quentale-workspace at bounding box center [641, 313] width 1283 height 627
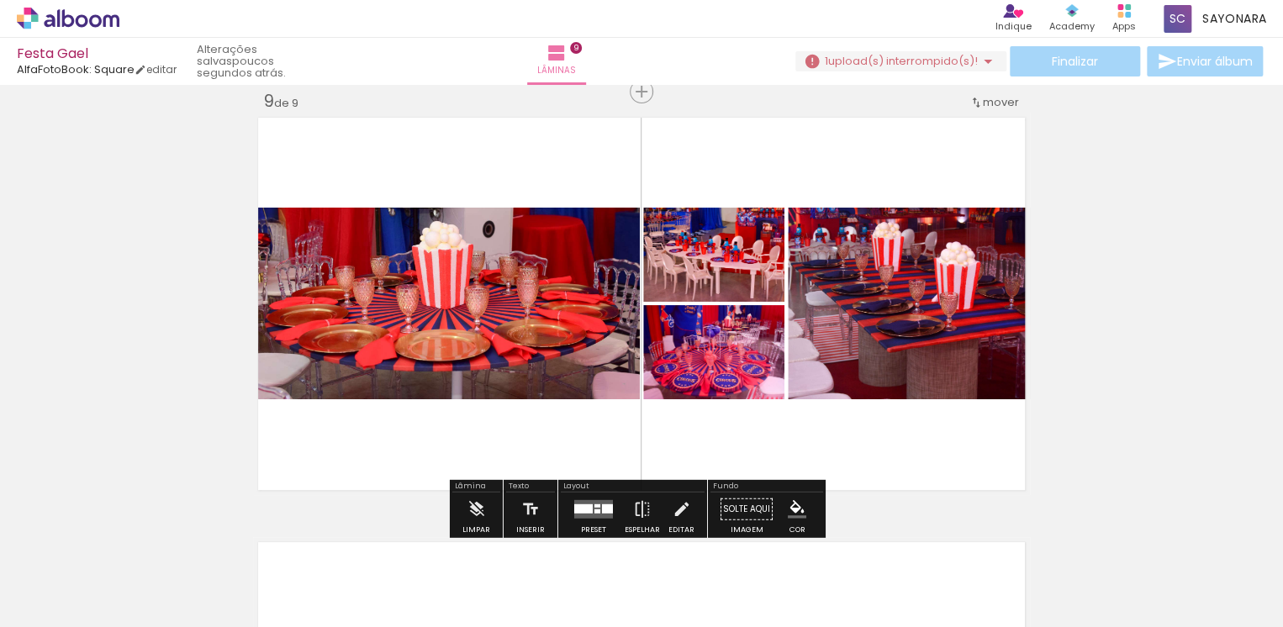
click at [594, 509] on div at bounding box center [597, 511] width 6 height 4
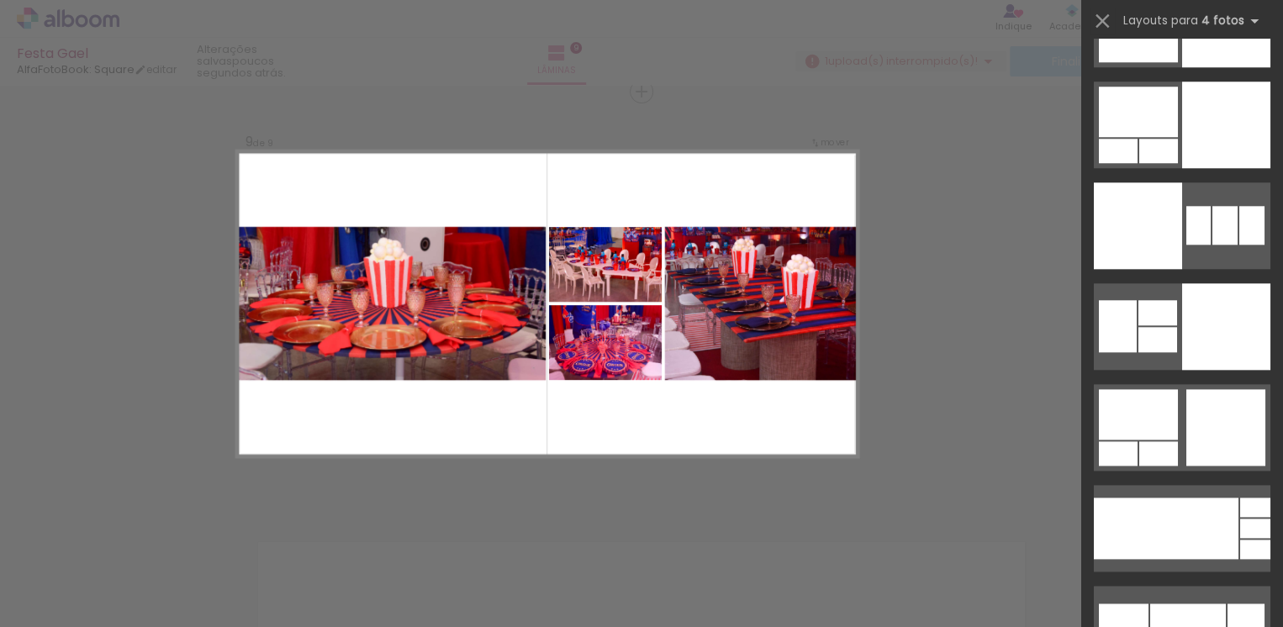
scroll to position [1271, 0]
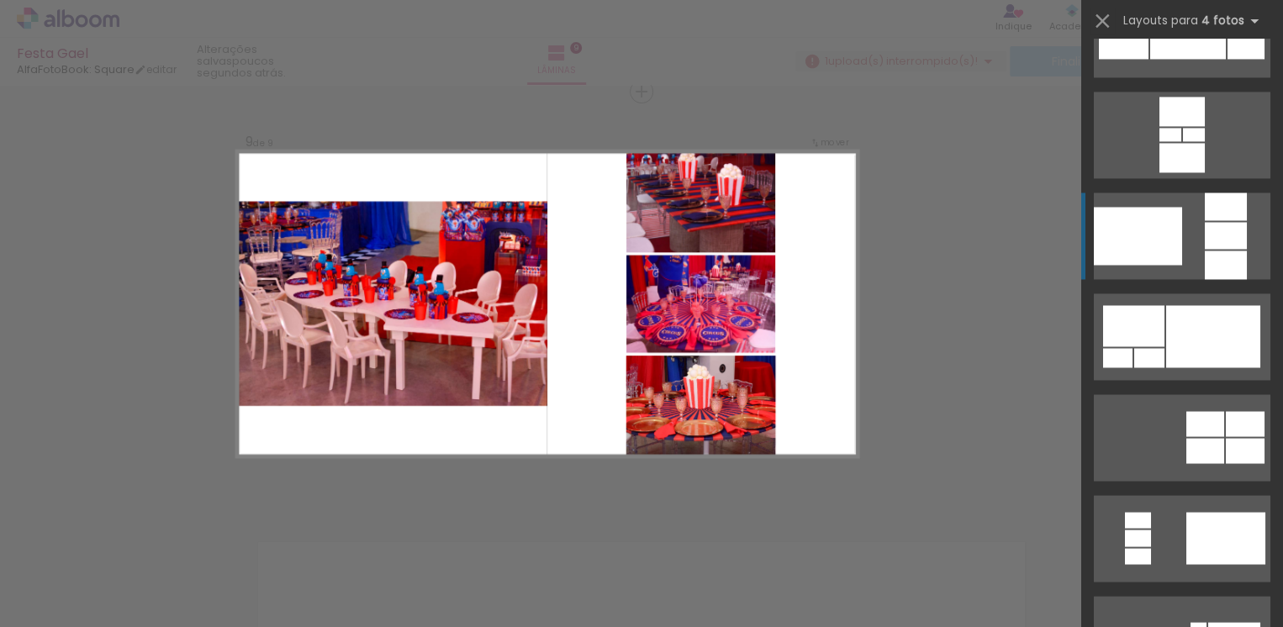
click at [1156, 219] on div at bounding box center [1138, 236] width 88 height 58
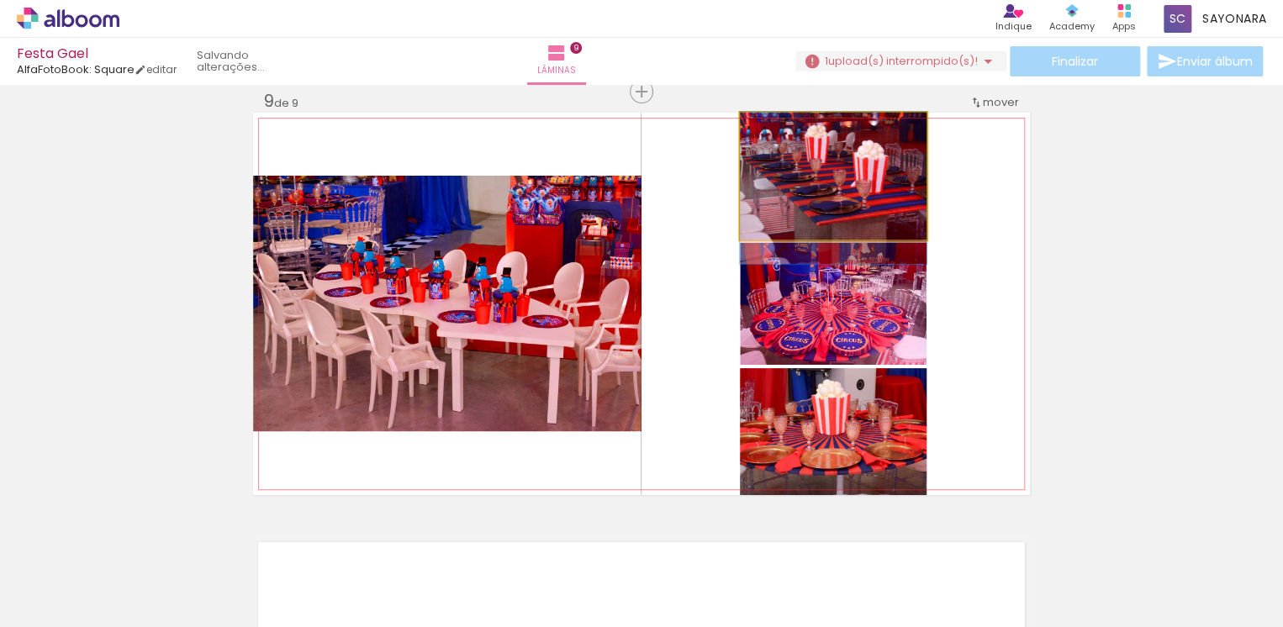
drag, startPoint x: 856, startPoint y: 184, endPoint x: 859, endPoint y: 196, distance: 12.2
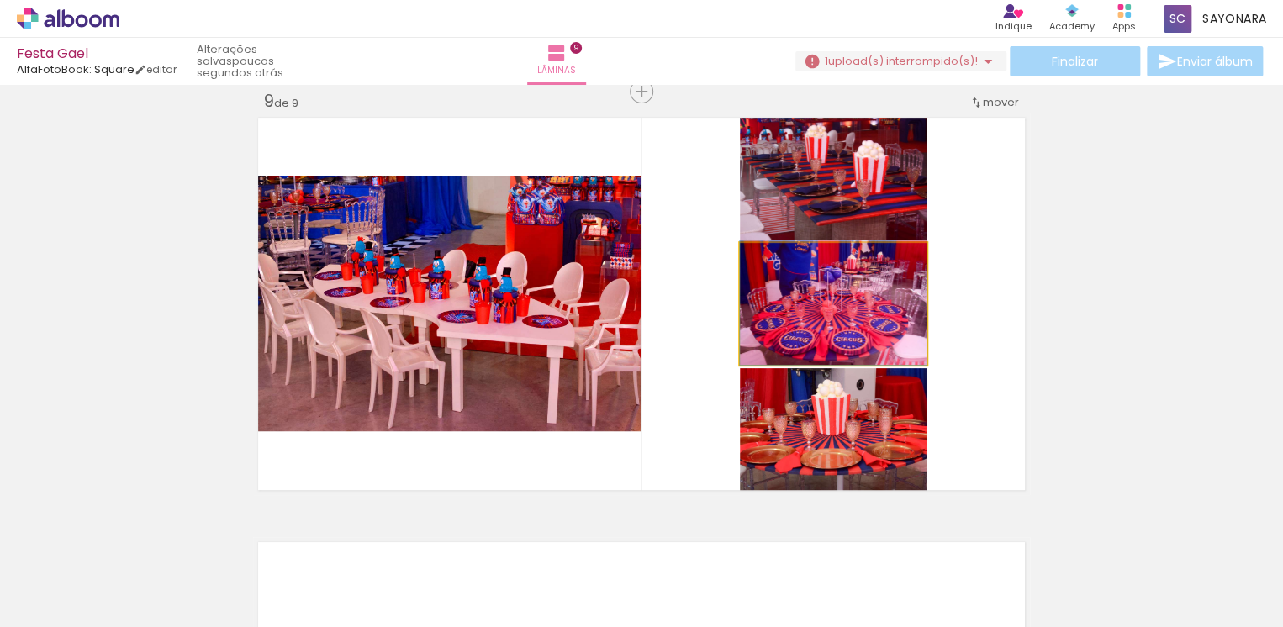
drag, startPoint x: 858, startPoint y: 317, endPoint x: 864, endPoint y: 301, distance: 17.0
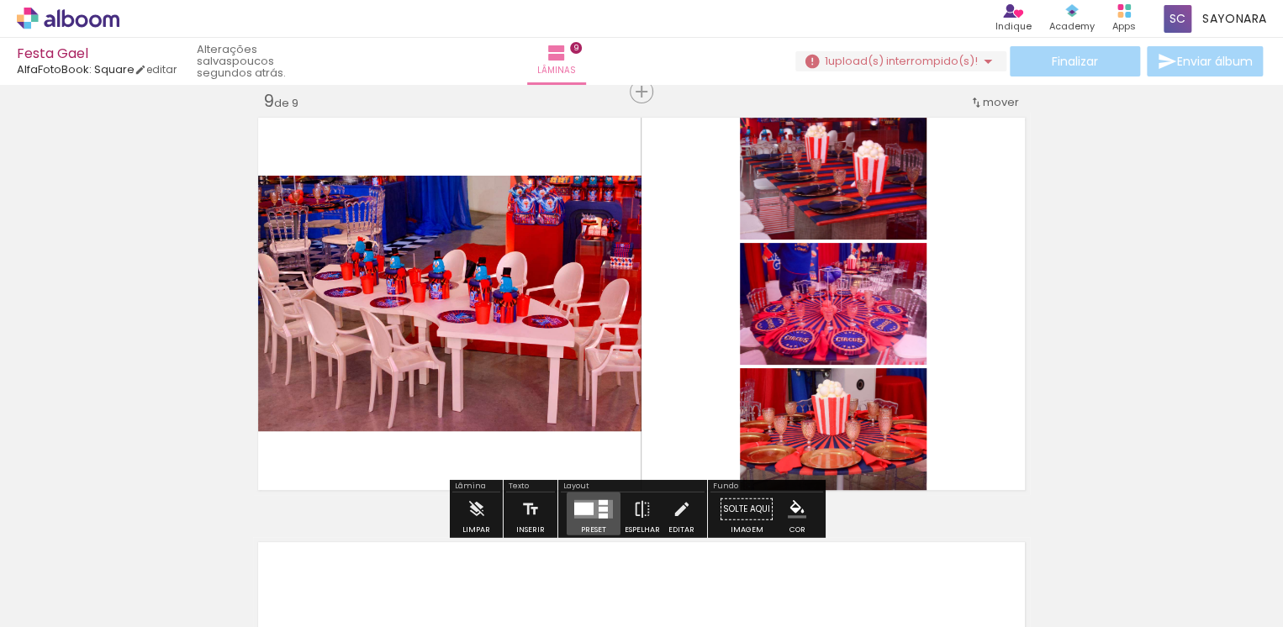
click at [592, 513] on quentale-layouter at bounding box center [593, 509] width 39 height 18
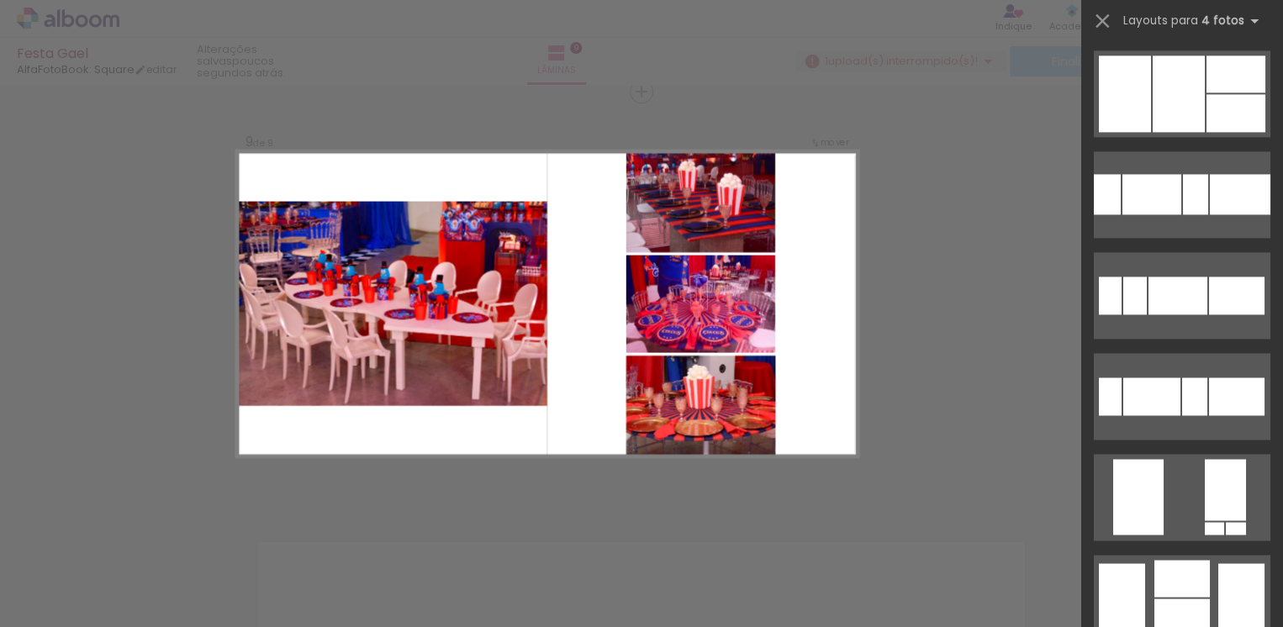
scroll to position [20287, 0]
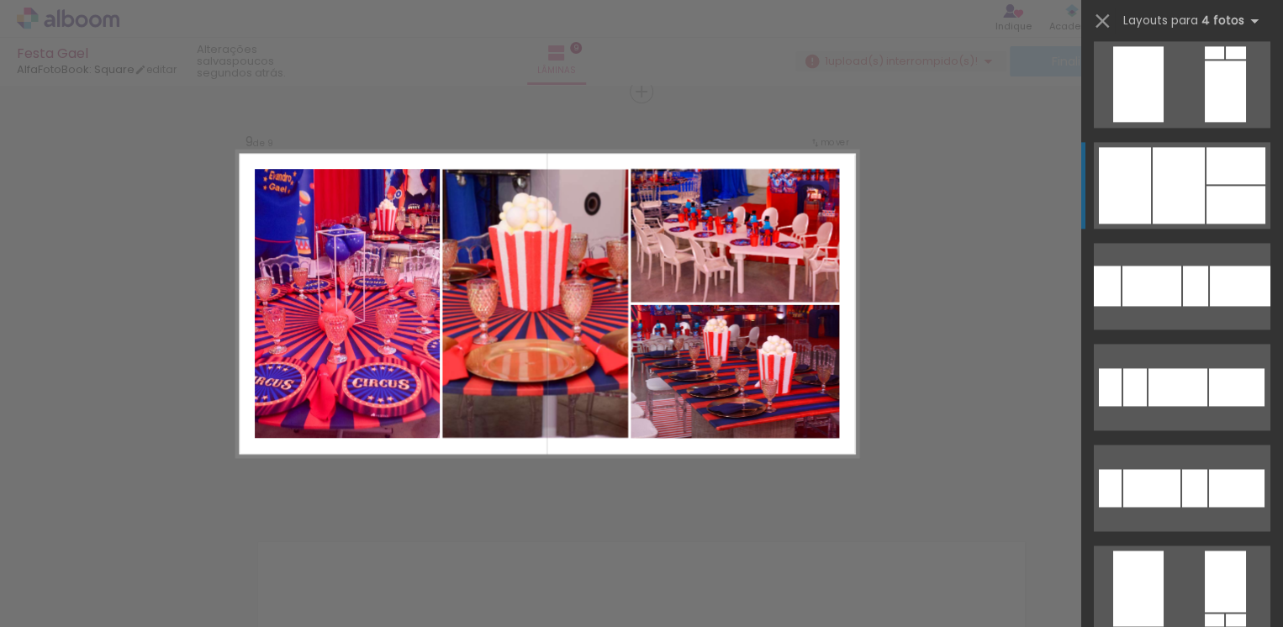
click at [1206, 194] on div at bounding box center [1235, 205] width 59 height 38
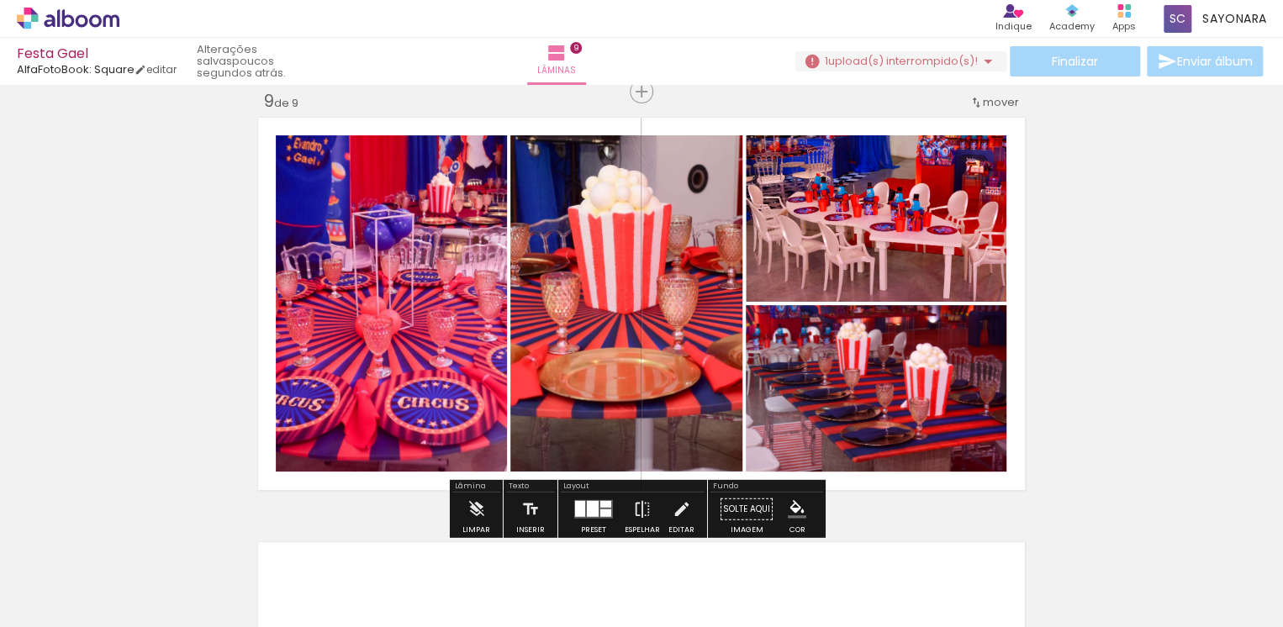
click at [588, 518] on div at bounding box center [593, 510] width 45 height 34
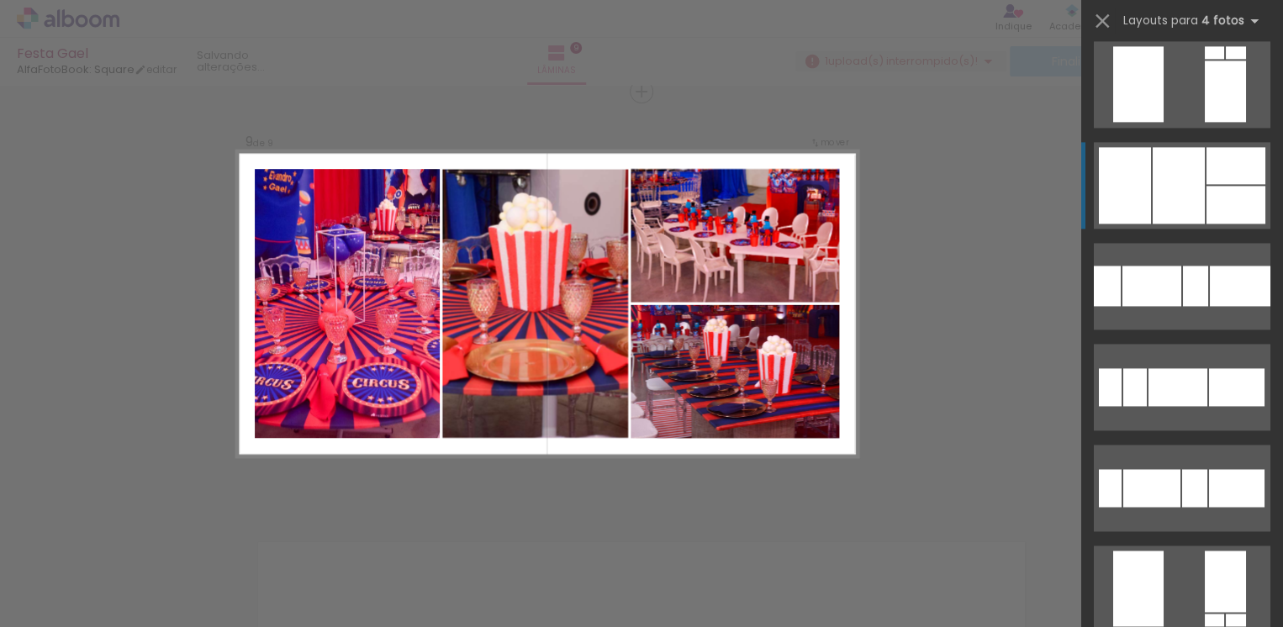
scroll to position [20378, 0]
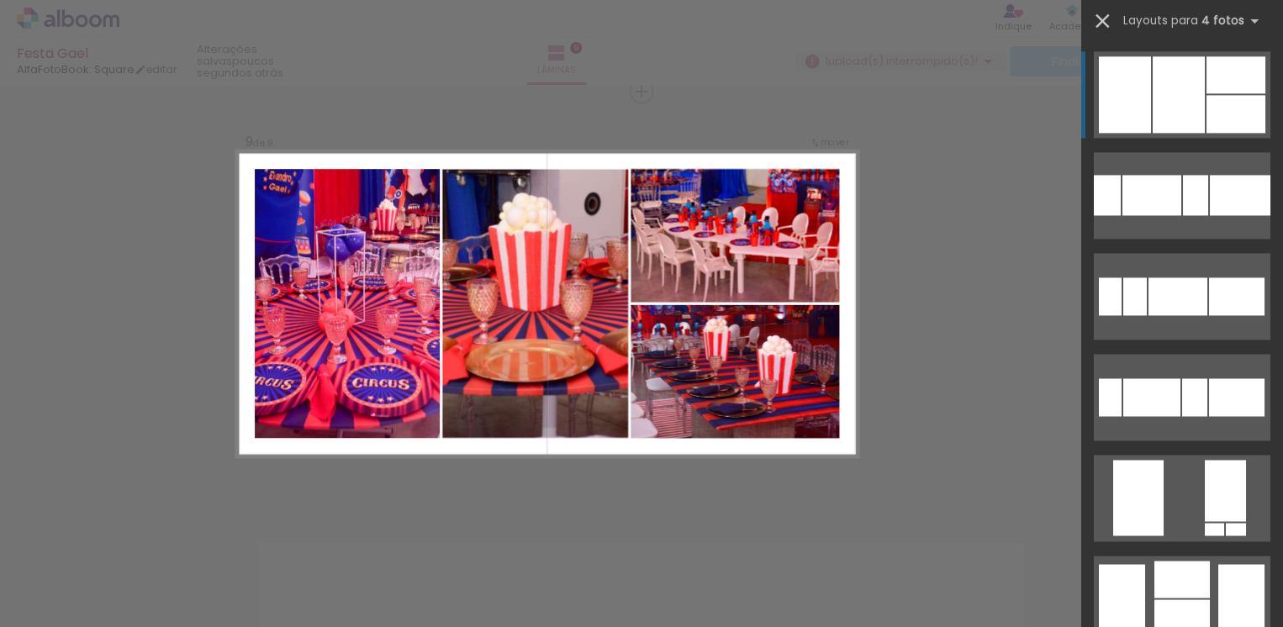
click at [1100, 14] on iron-icon at bounding box center [1102, 21] width 24 height 24
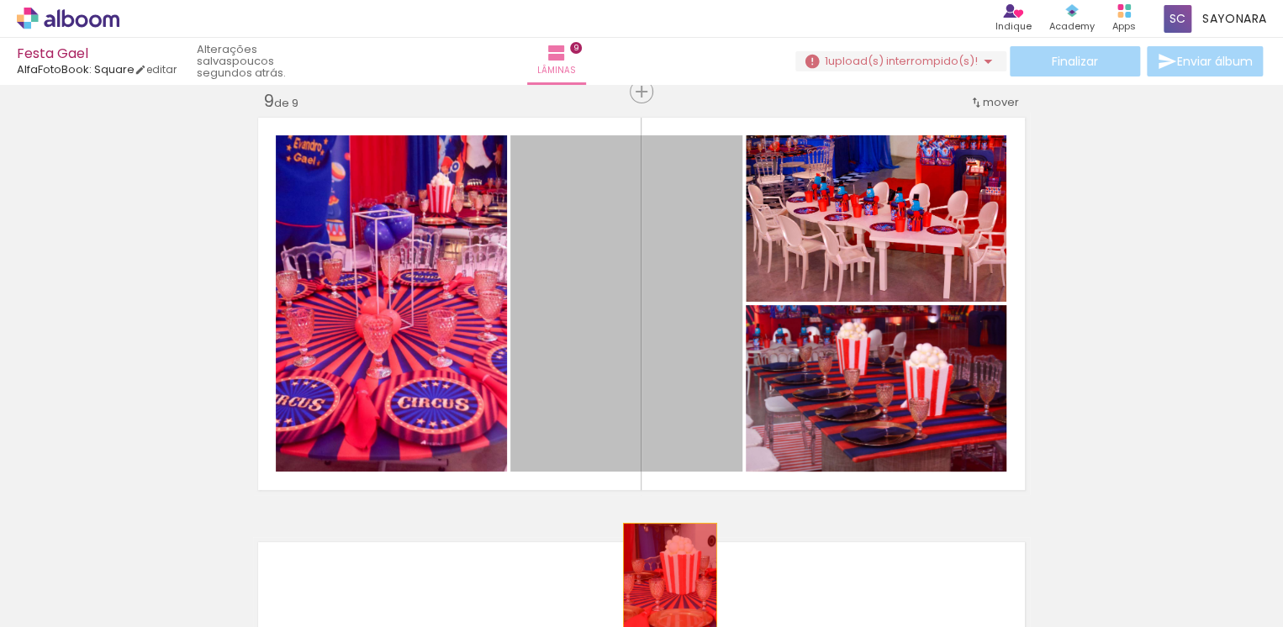
drag, startPoint x: 641, startPoint y: 327, endPoint x: 663, endPoint y: 590, distance: 264.0
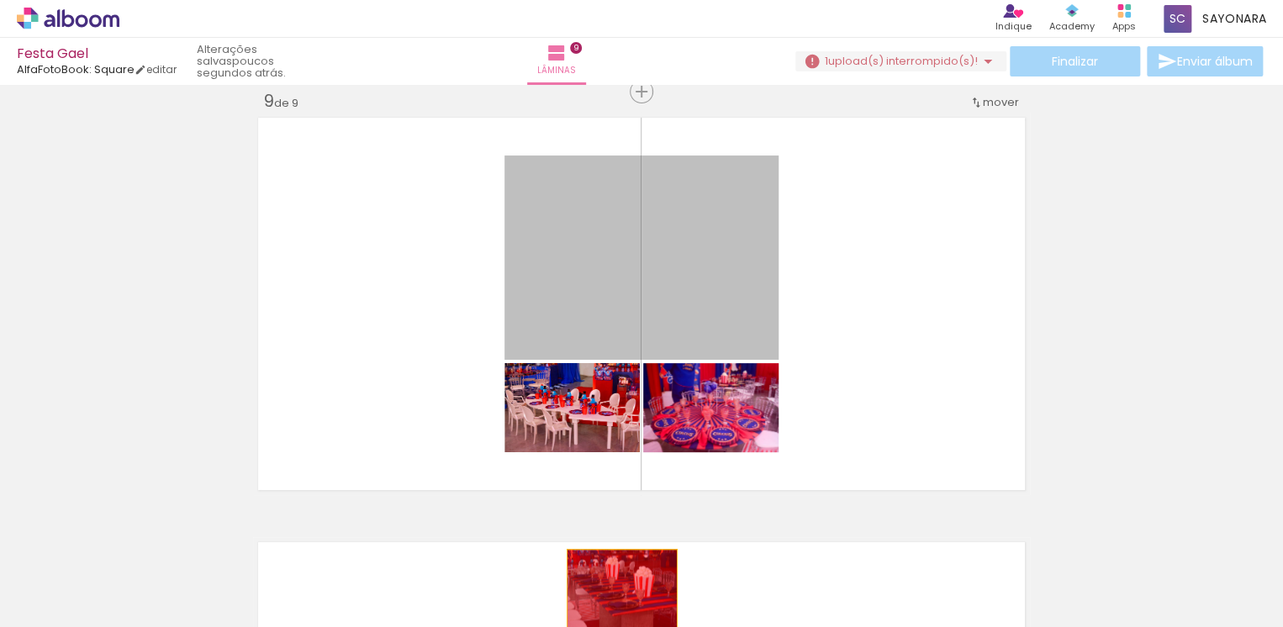
drag, startPoint x: 588, startPoint y: 306, endPoint x: 615, endPoint y: 590, distance: 285.4
click at [615, 590] on quentale-workspace at bounding box center [641, 313] width 1283 height 627
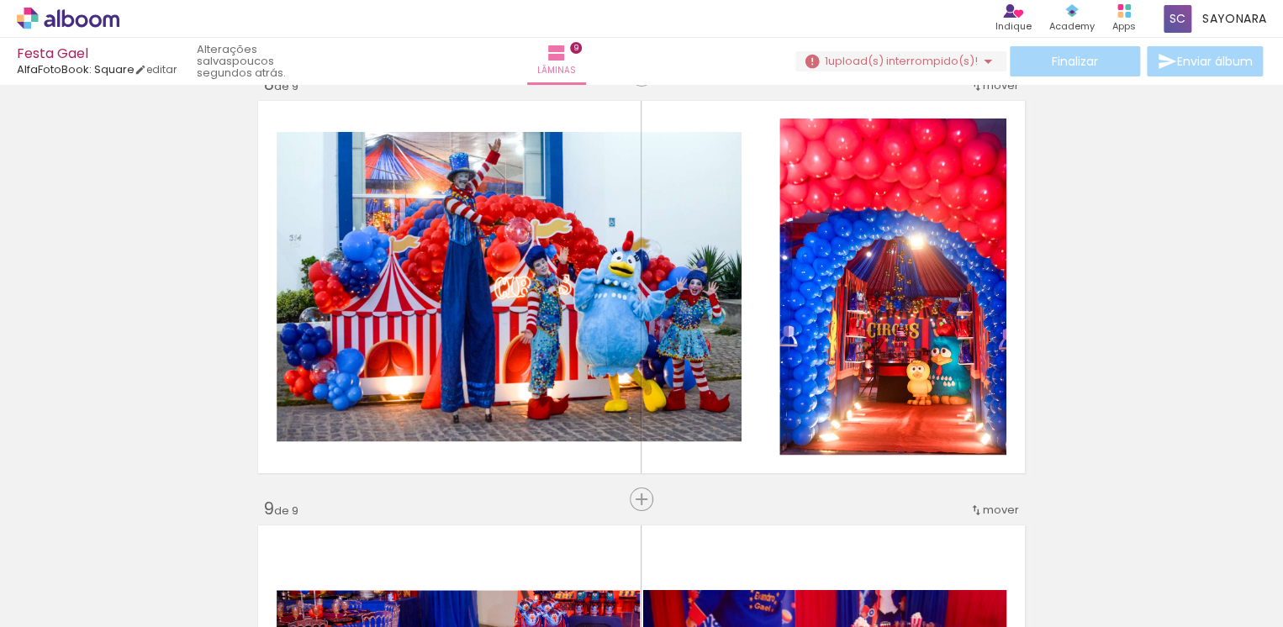
scroll to position [0, 6407]
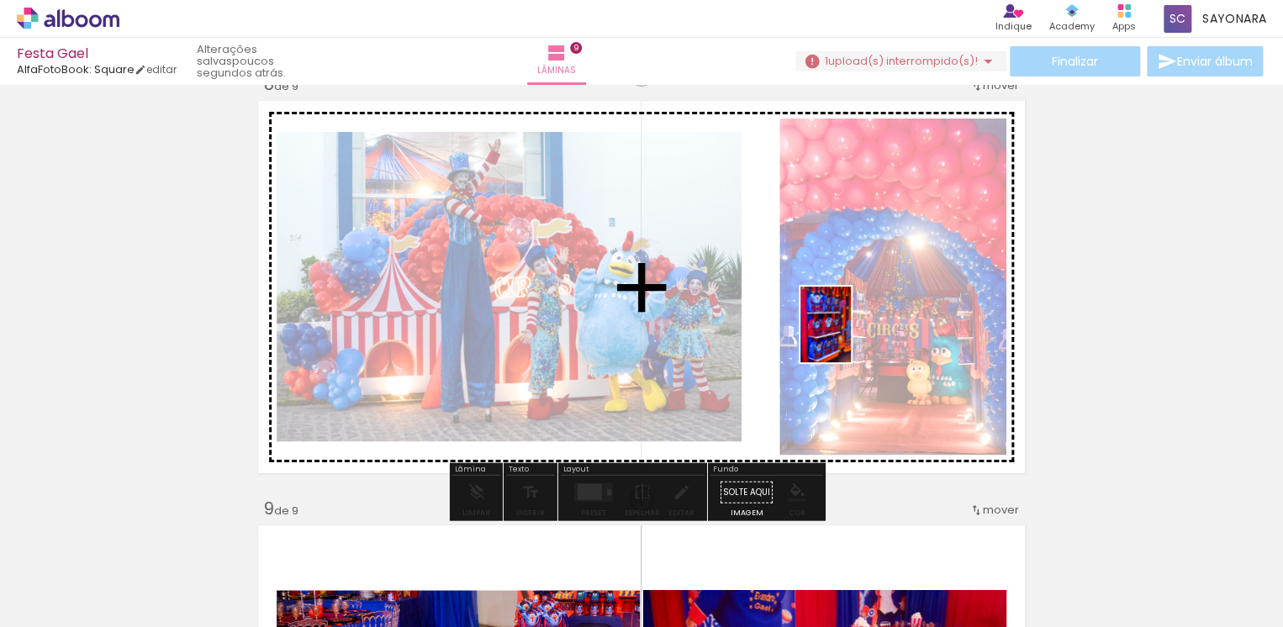
drag, startPoint x: 639, startPoint y: 583, endPoint x: 851, endPoint y: 337, distance: 324.2
click at [851, 337] on quentale-workspace at bounding box center [641, 313] width 1283 height 627
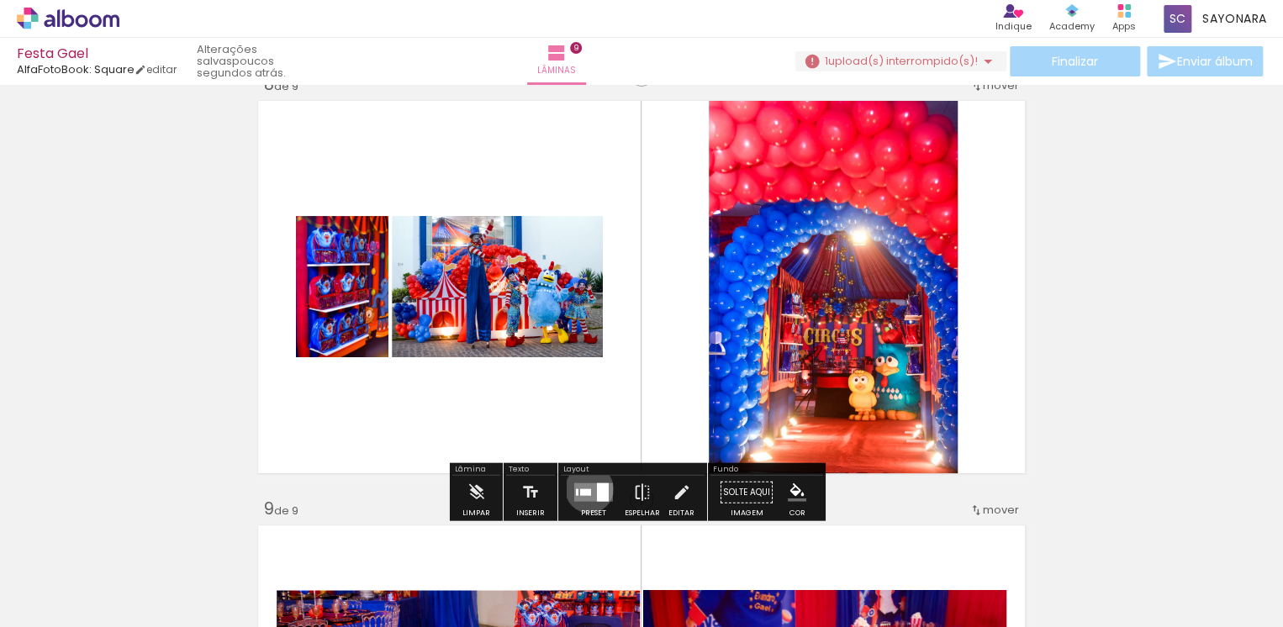
click at [585, 489] on div at bounding box center [585, 492] width 11 height 7
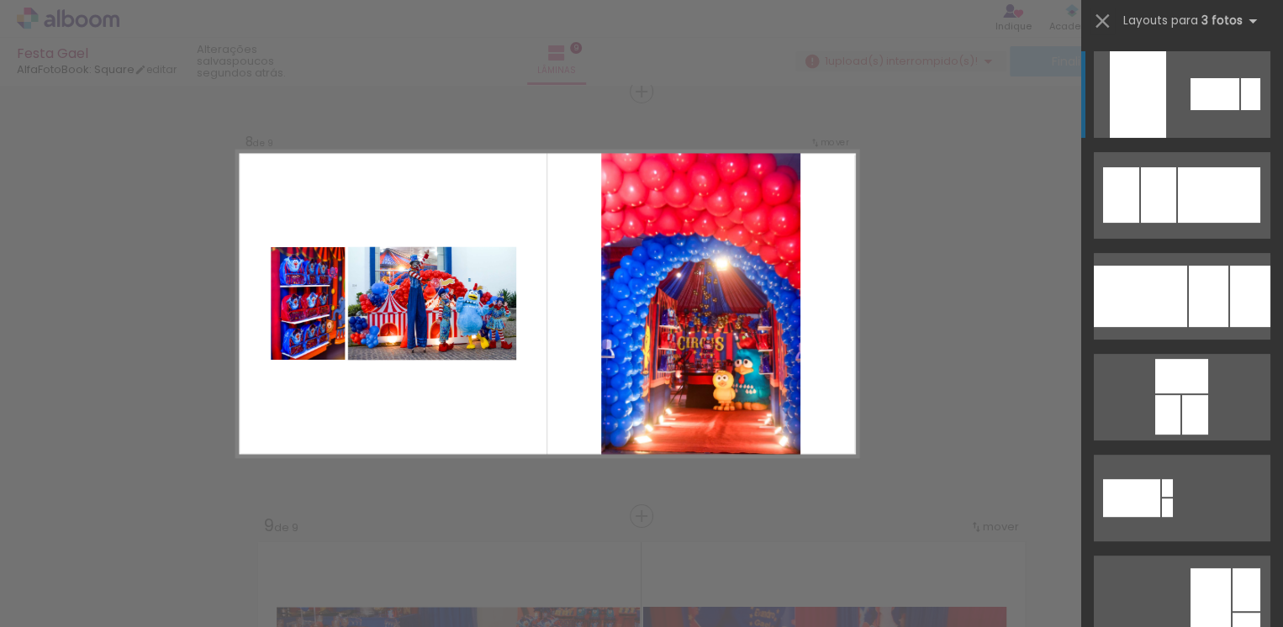
scroll to position [2993, 0]
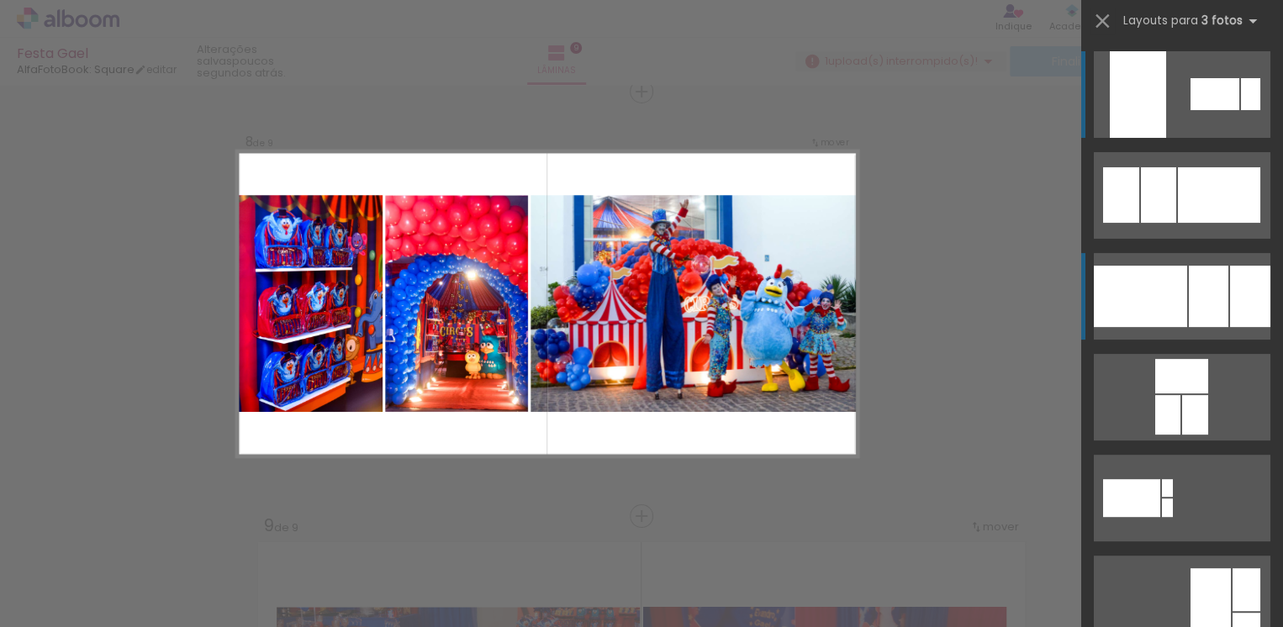
click at [1189, 285] on div at bounding box center [1209, 296] width 40 height 61
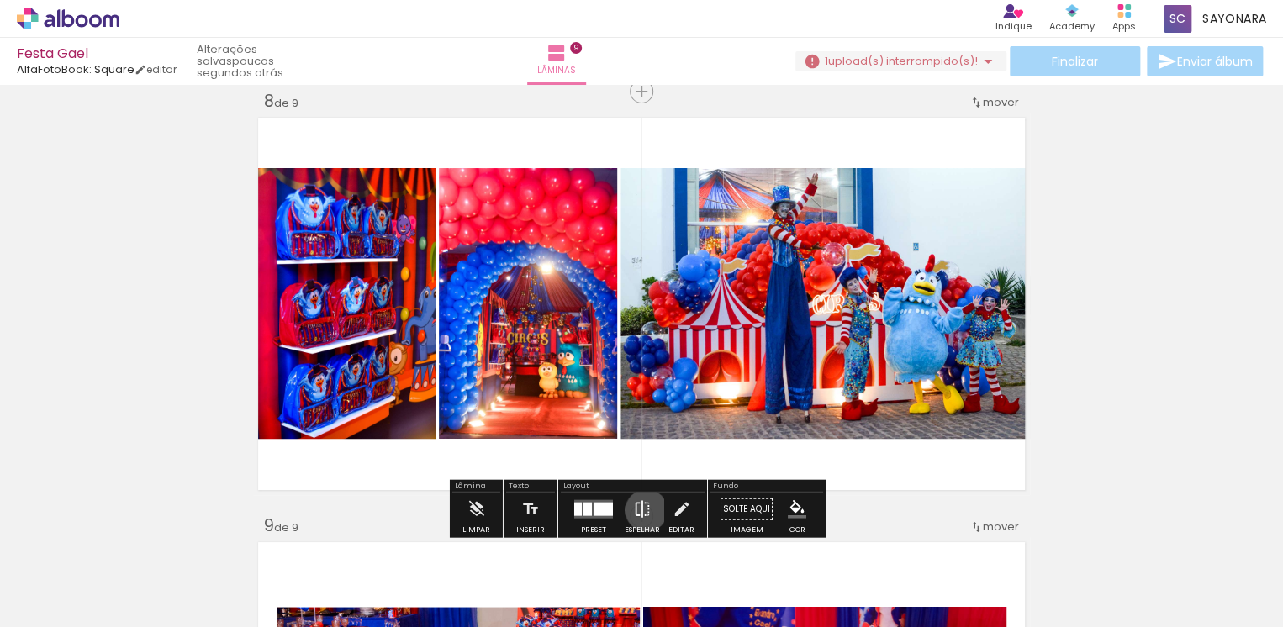
click at [642, 510] on iron-icon at bounding box center [642, 510] width 18 height 34
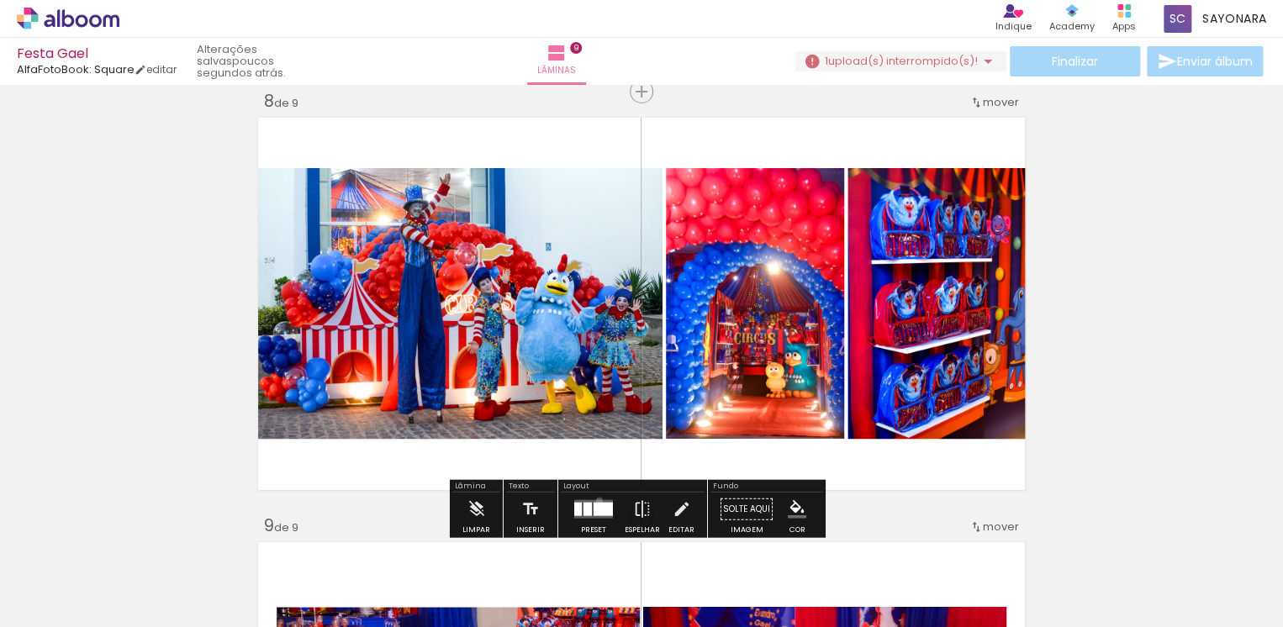
click at [595, 500] on quentale-layouter at bounding box center [593, 509] width 39 height 18
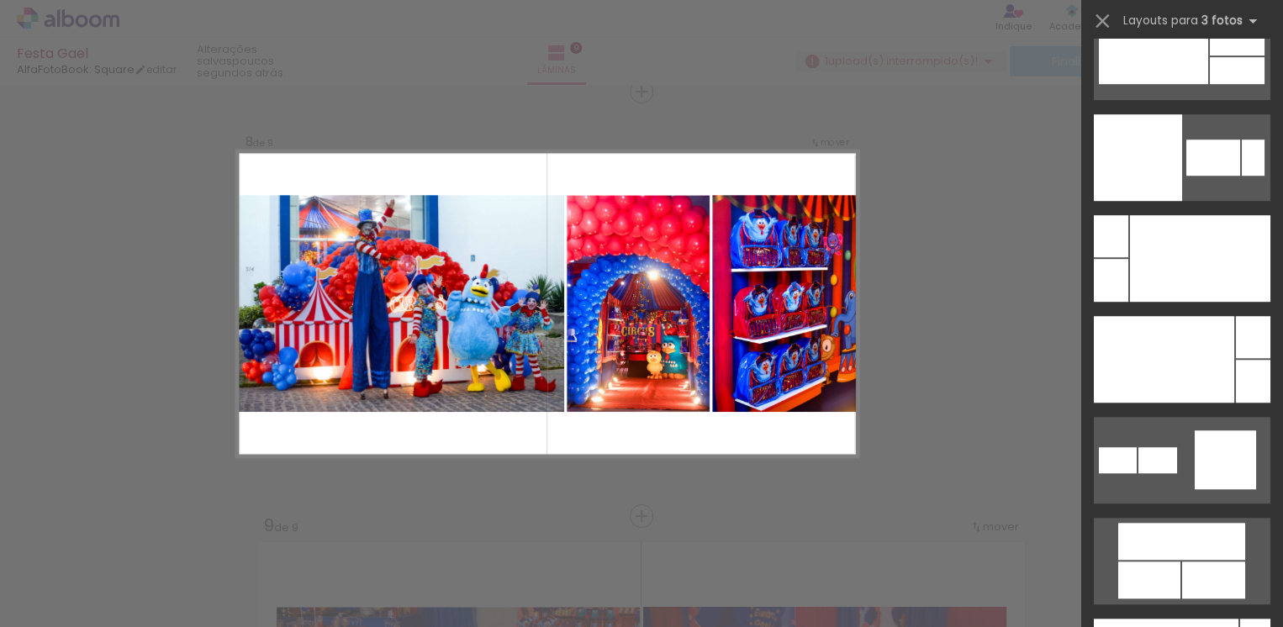
scroll to position [19661, 0]
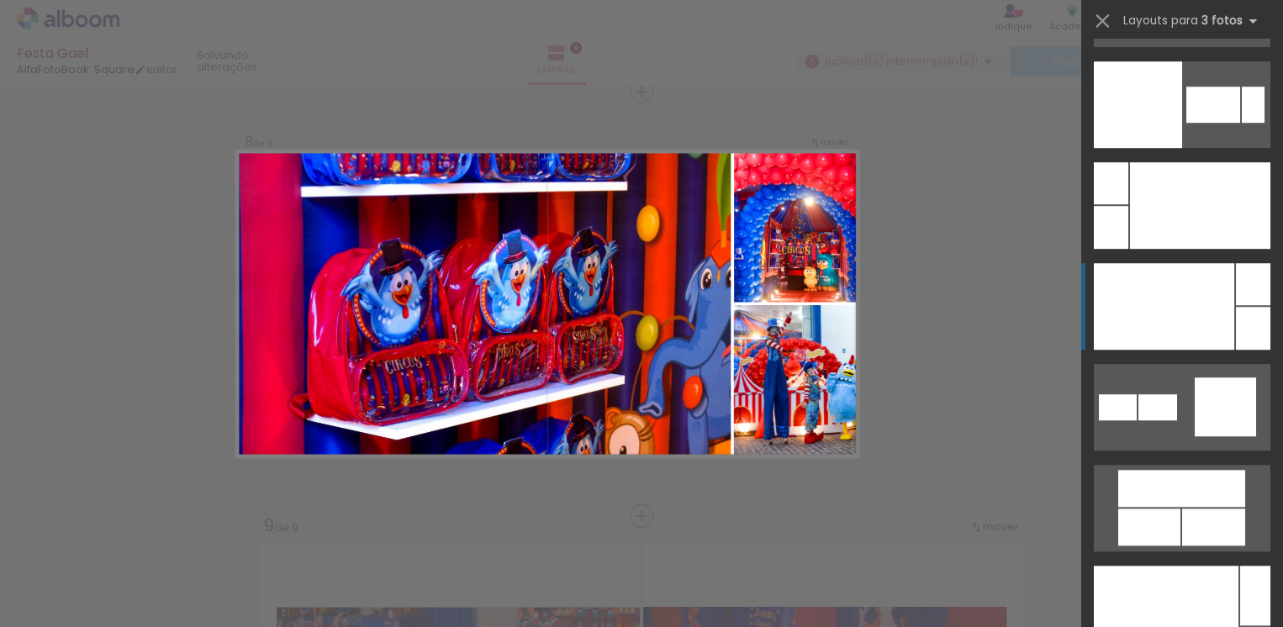
click at [1191, 324] on div at bounding box center [1164, 306] width 140 height 87
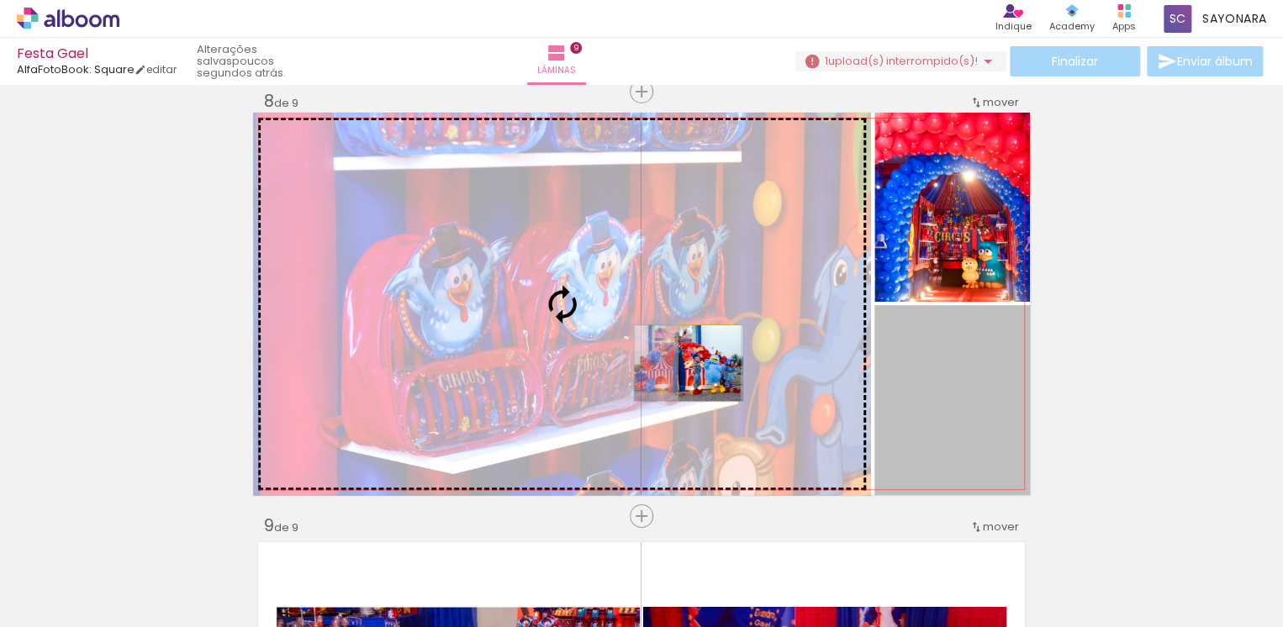
drag, startPoint x: 920, startPoint y: 411, endPoint x: 703, endPoint y: 363, distance: 222.1
click at [0, 0] on slot at bounding box center [0, 0] width 0 height 0
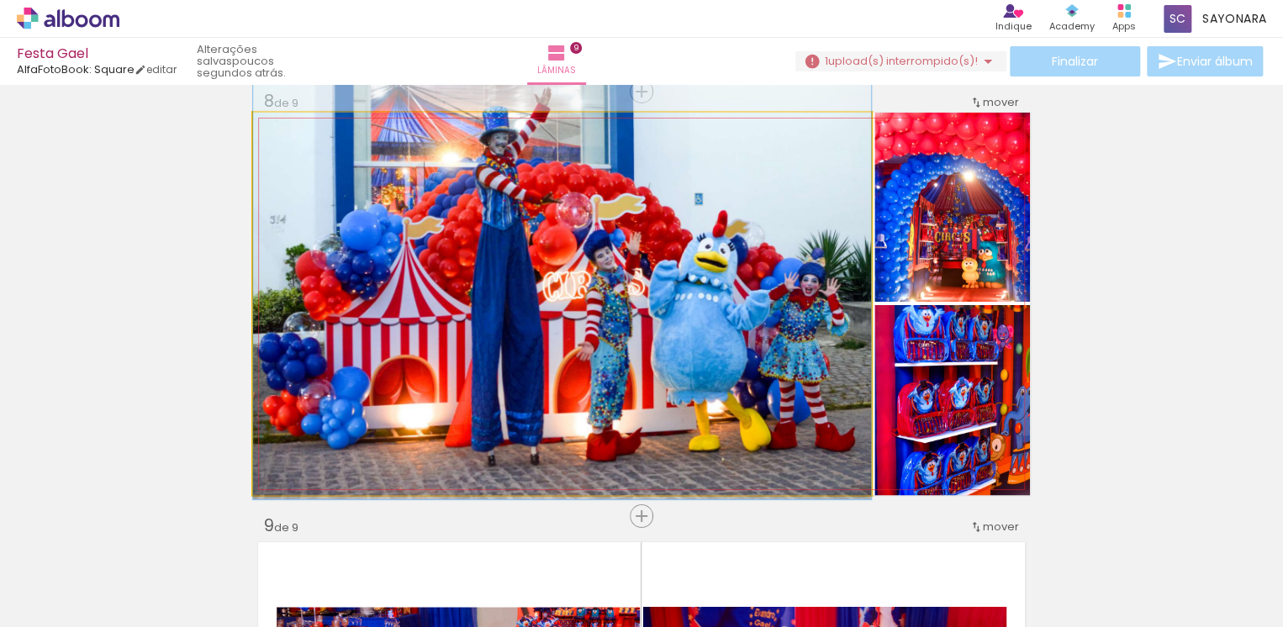
drag, startPoint x: 752, startPoint y: 372, endPoint x: 752, endPoint y: 361, distance: 11.8
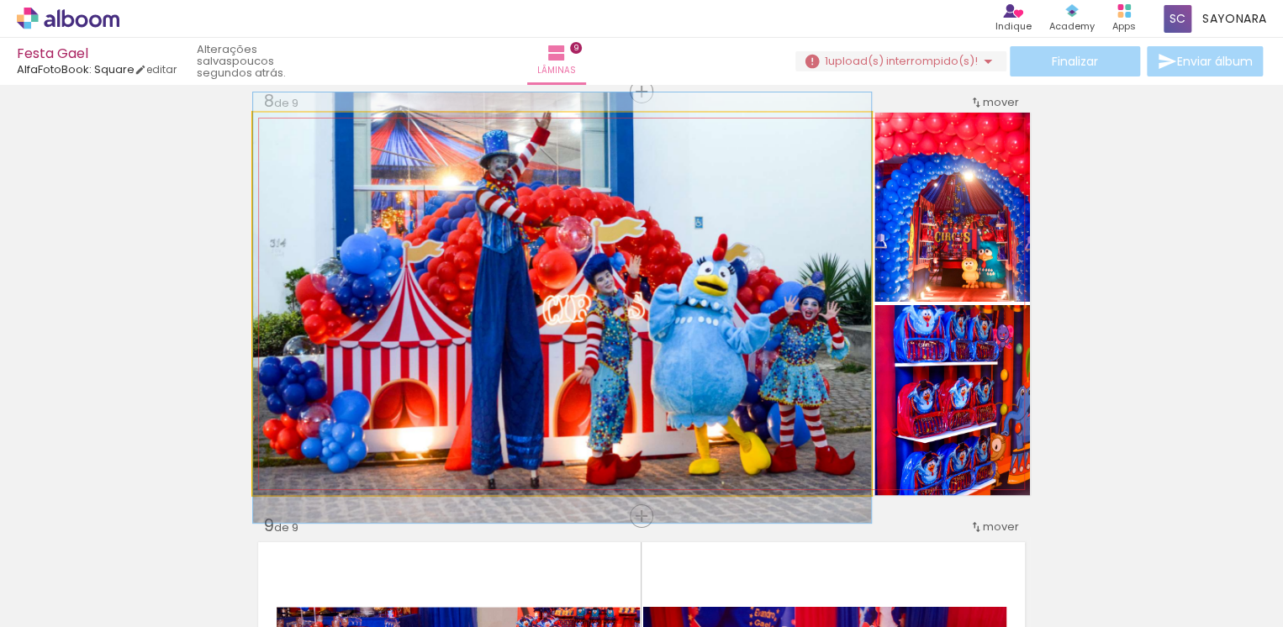
drag, startPoint x: 715, startPoint y: 347, endPoint x: 716, endPoint y: 371, distance: 23.6
